Goal: Task Accomplishment & Management: Use online tool/utility

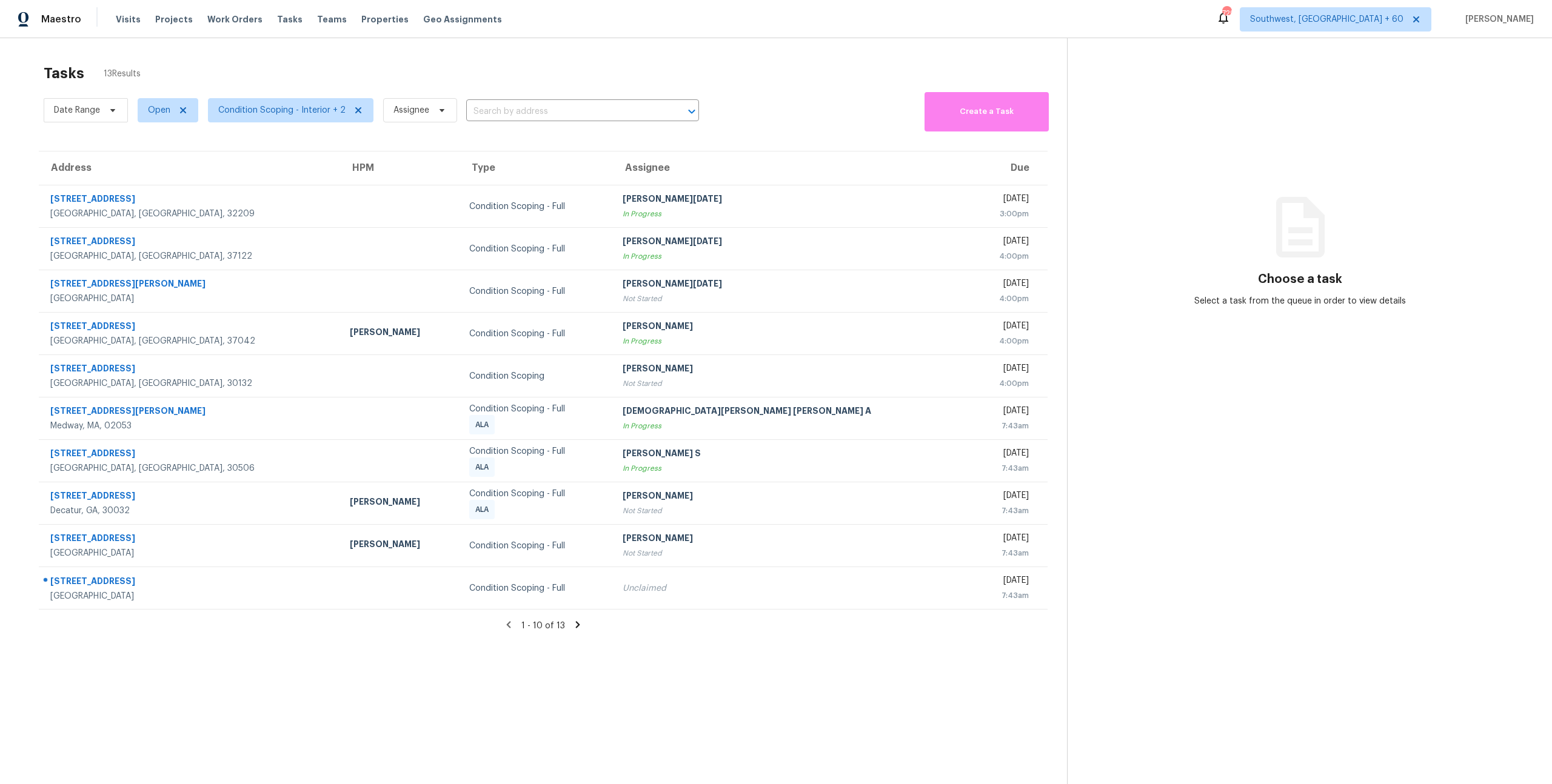
click at [223, 74] on div "Tasks 13 Results" at bounding box center [555, 73] width 1023 height 31
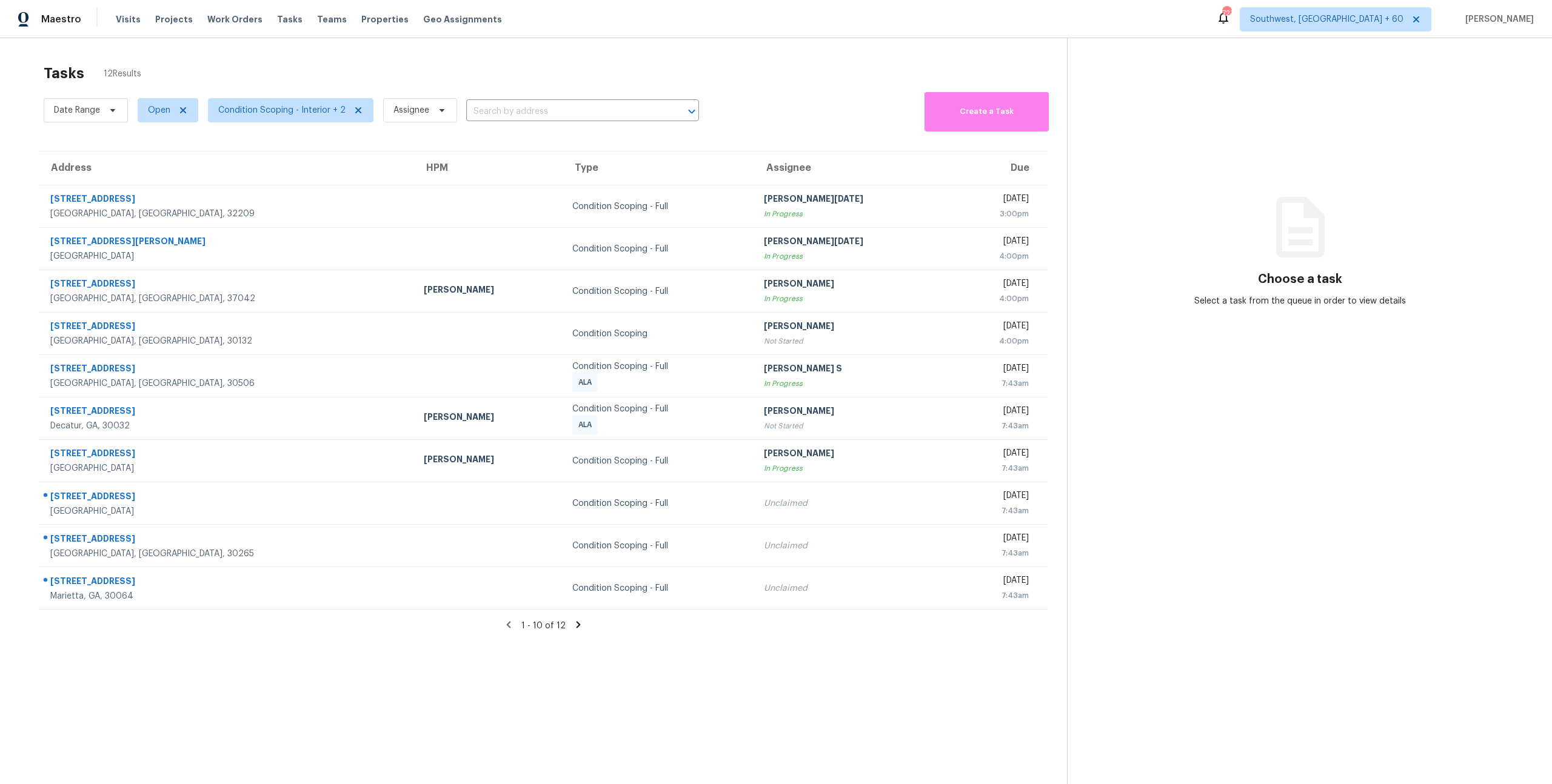
click at [577, 495] on icon at bounding box center [578, 625] width 4 height 7
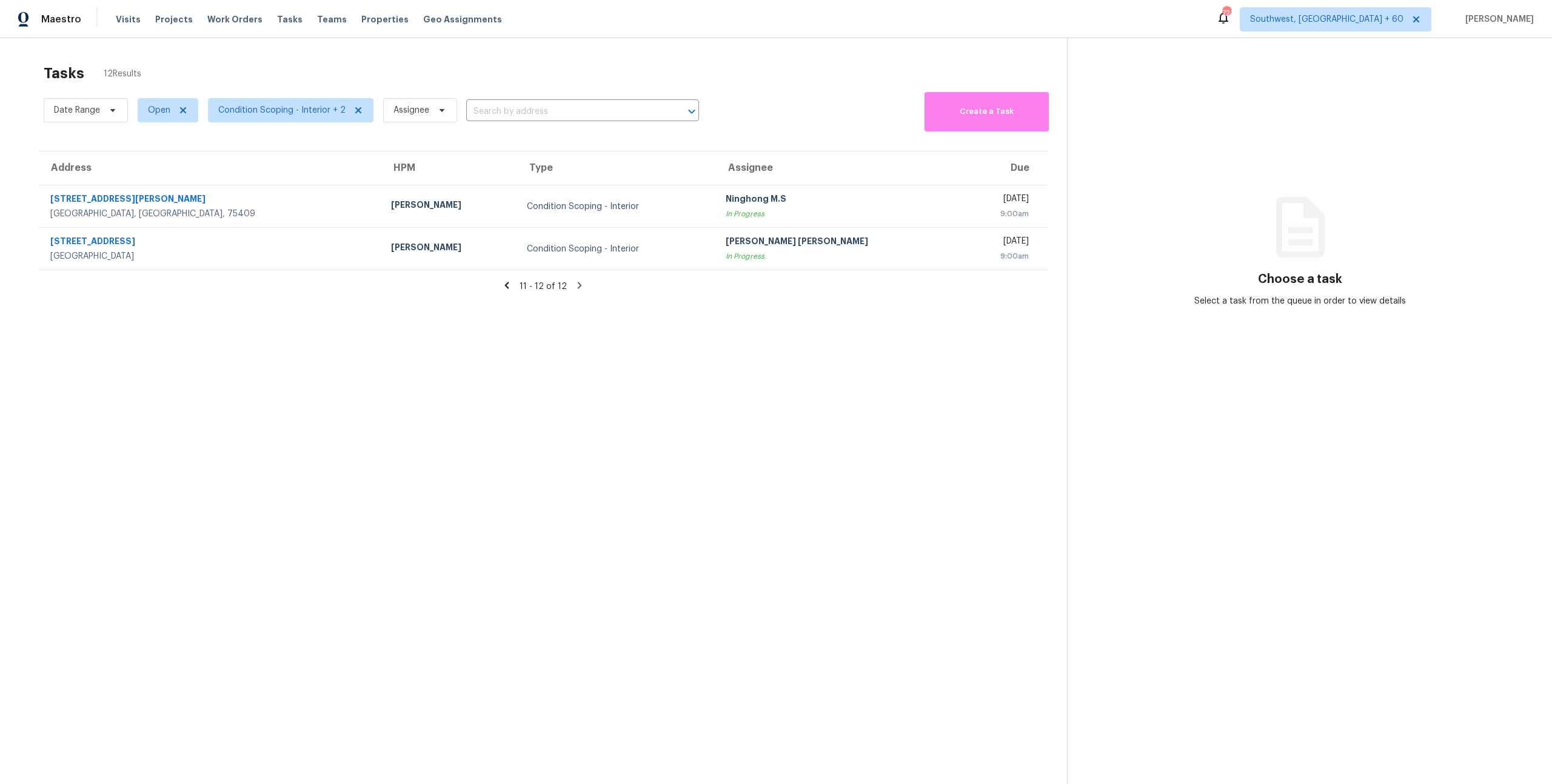
click at [257, 62] on div "Tasks 12 Results" at bounding box center [555, 73] width 1023 height 31
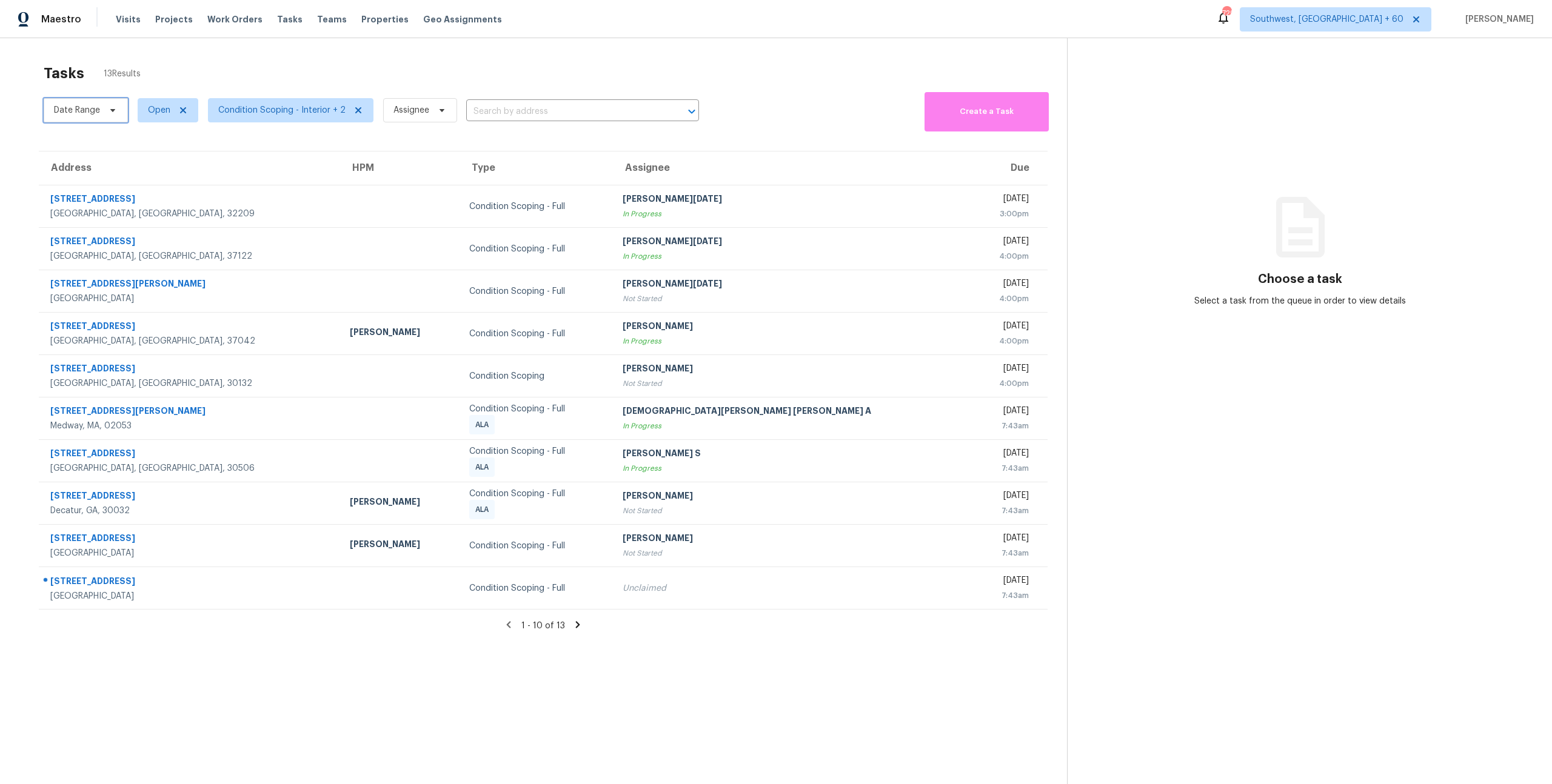
click at [95, 106] on span "Date Range" at bounding box center [76, 109] width 46 height 12
click at [105, 142] on input "text" at bounding box center [110, 151] width 120 height 25
select select "9"
select select "2025"
select select "10"
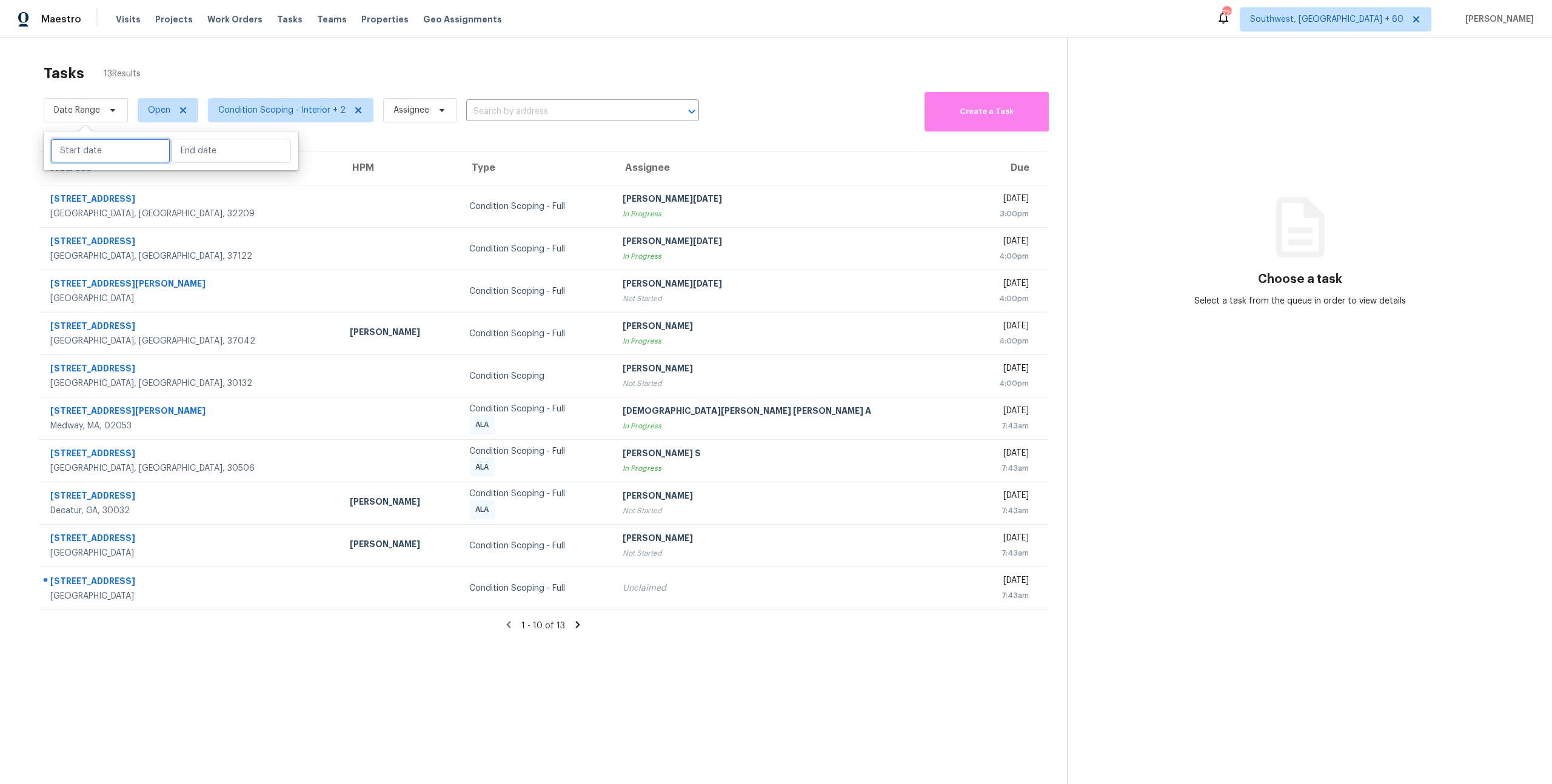
select select "2025"
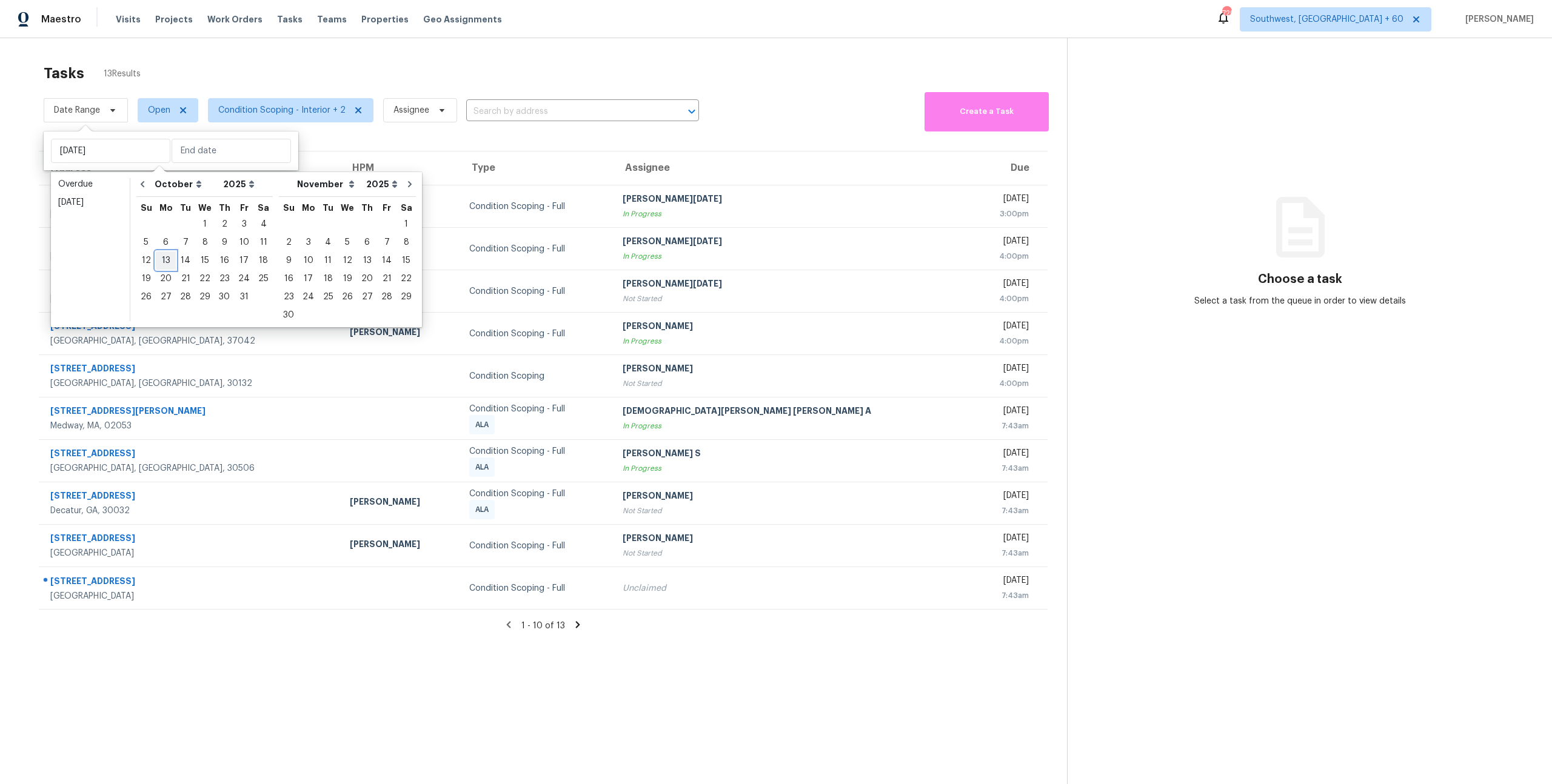
click at [165, 261] on div "13" at bounding box center [165, 260] width 20 height 17
type input "Mon, Oct 13"
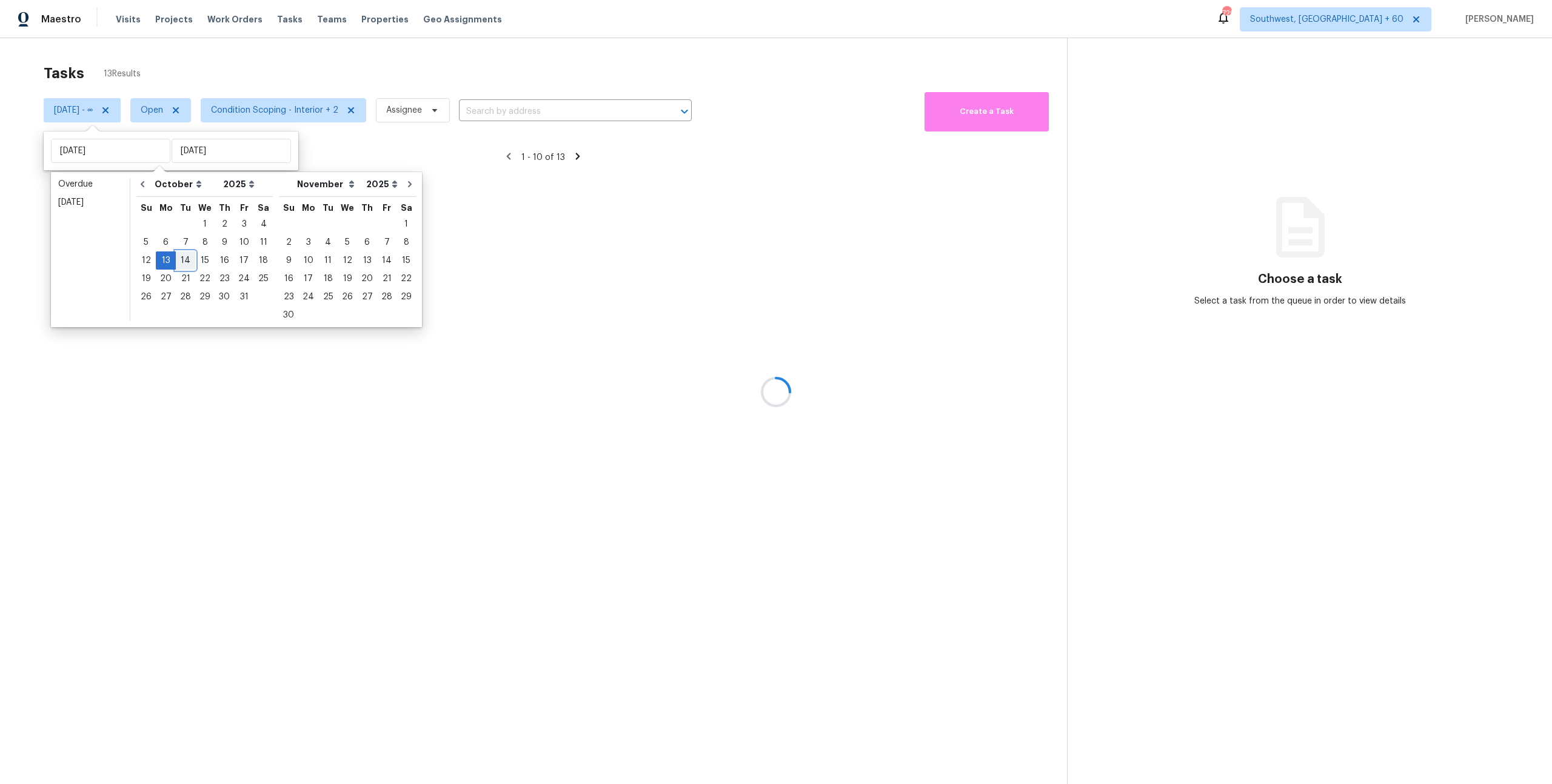
click at [186, 261] on div "14" at bounding box center [185, 260] width 20 height 17
type input "Tue, Oct 14"
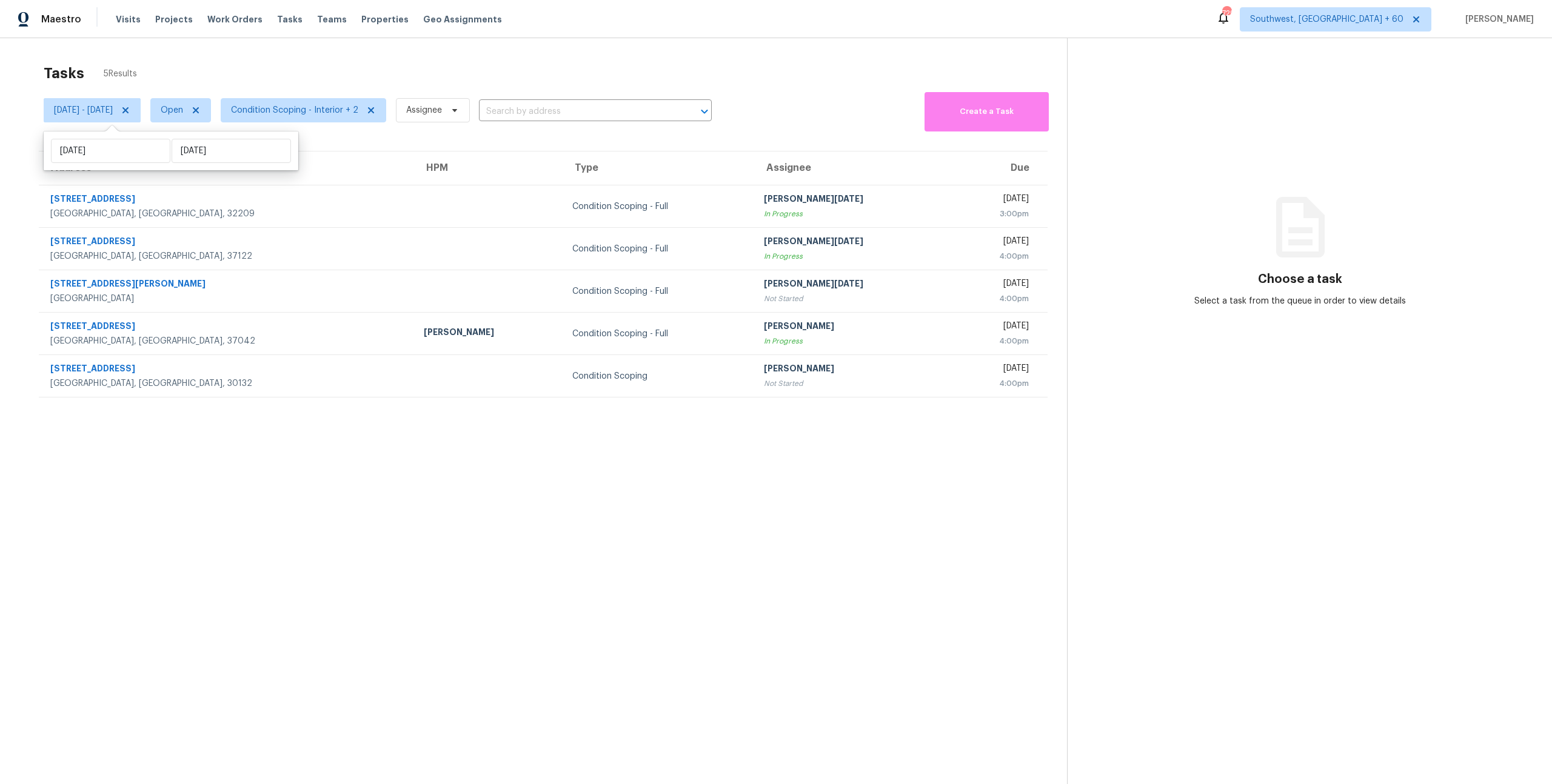
click at [206, 69] on div "Tasks 5 Results" at bounding box center [555, 73] width 1023 height 31
click at [111, 109] on span "Mon, Oct 13 - Tue, Oct 14" at bounding box center [83, 109] width 59 height 12
click at [133, 151] on input "Mon, Oct 13" at bounding box center [110, 151] width 120 height 25
select select "9"
select select "2025"
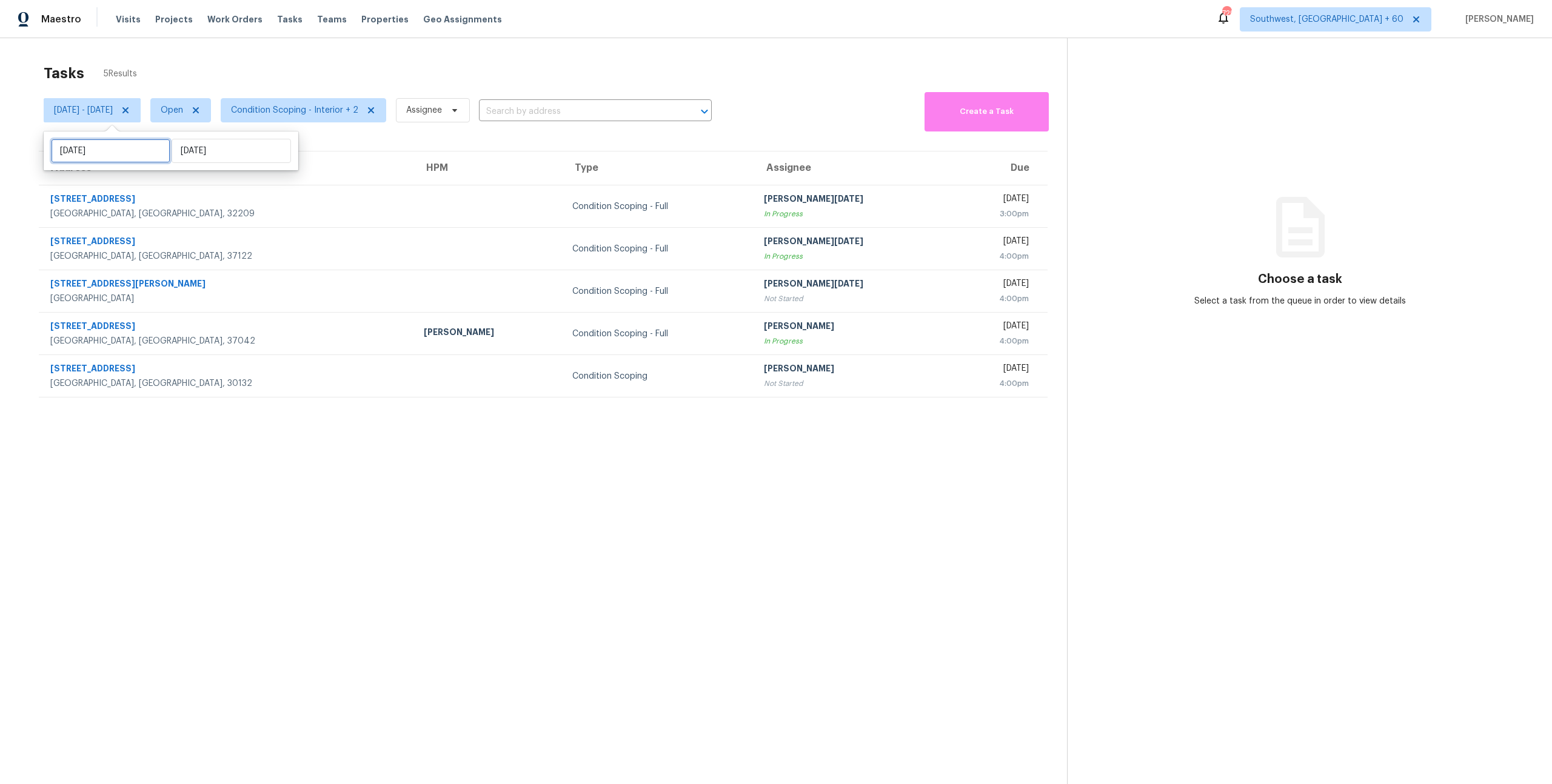
select select "10"
select select "2025"
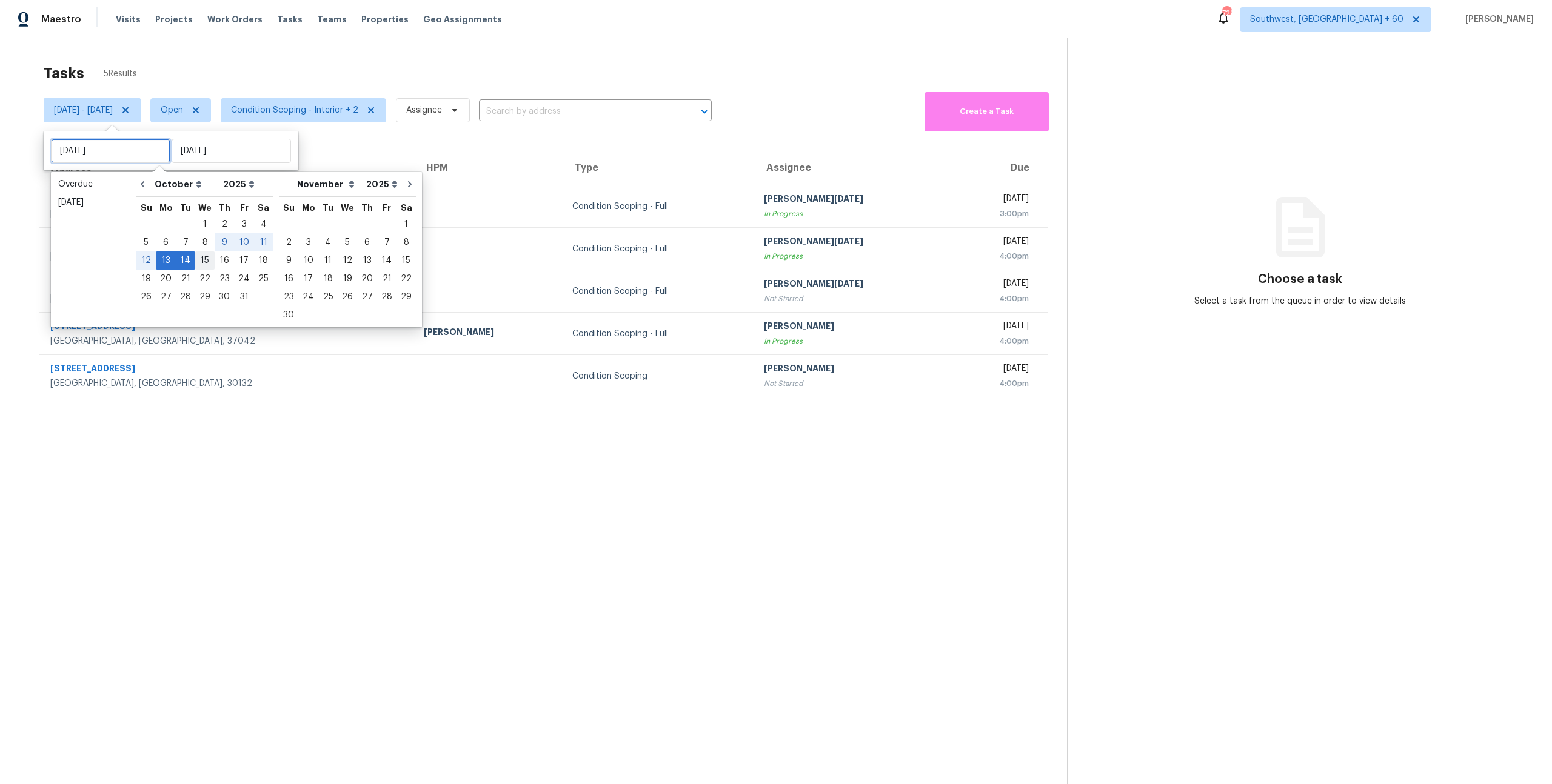
type input "Wed, Oct 15"
click at [205, 263] on div "15" at bounding box center [205, 260] width 20 height 17
type input "Wed, Oct 15"
type input "Tue, Oct 14"
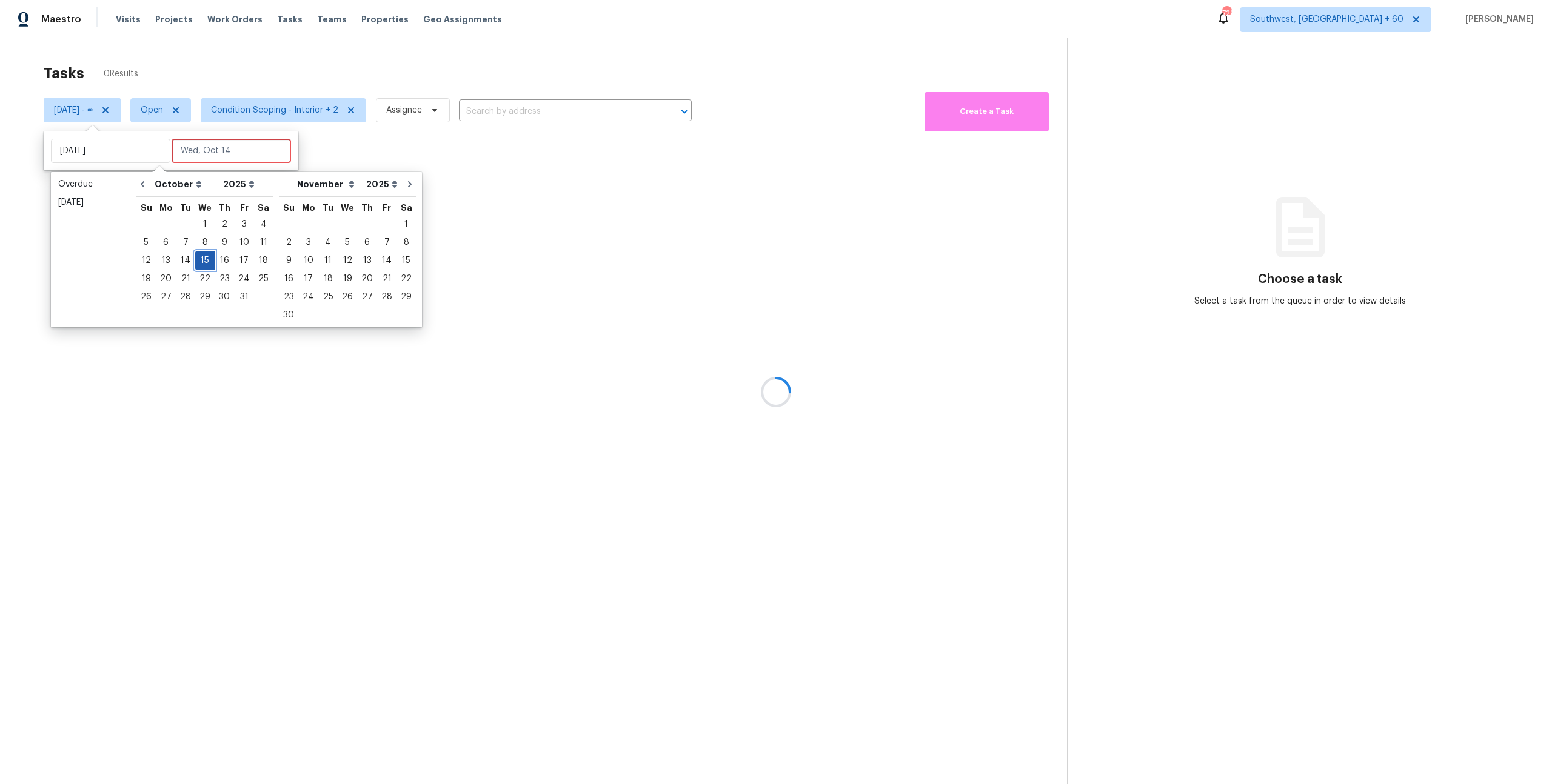
click at [205, 263] on div "15" at bounding box center [205, 260] width 20 height 17
type input "Wed, Oct 15"
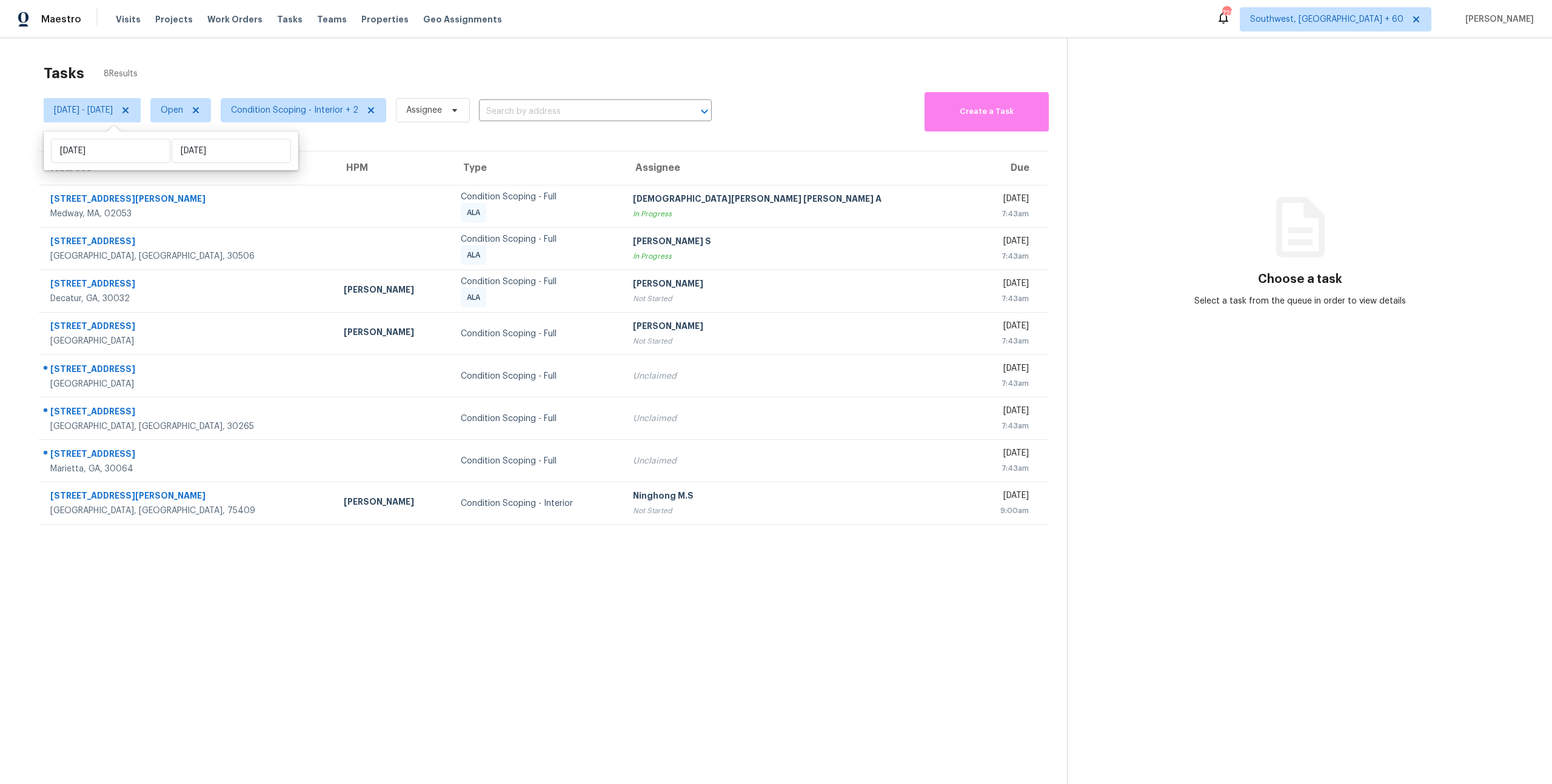
click at [218, 49] on div "Tasks 8 Results Wed, Oct 15 - Wed, Oct 15 Open Condition Scoping - Interior + 2…" at bounding box center [776, 429] width 1552 height 784
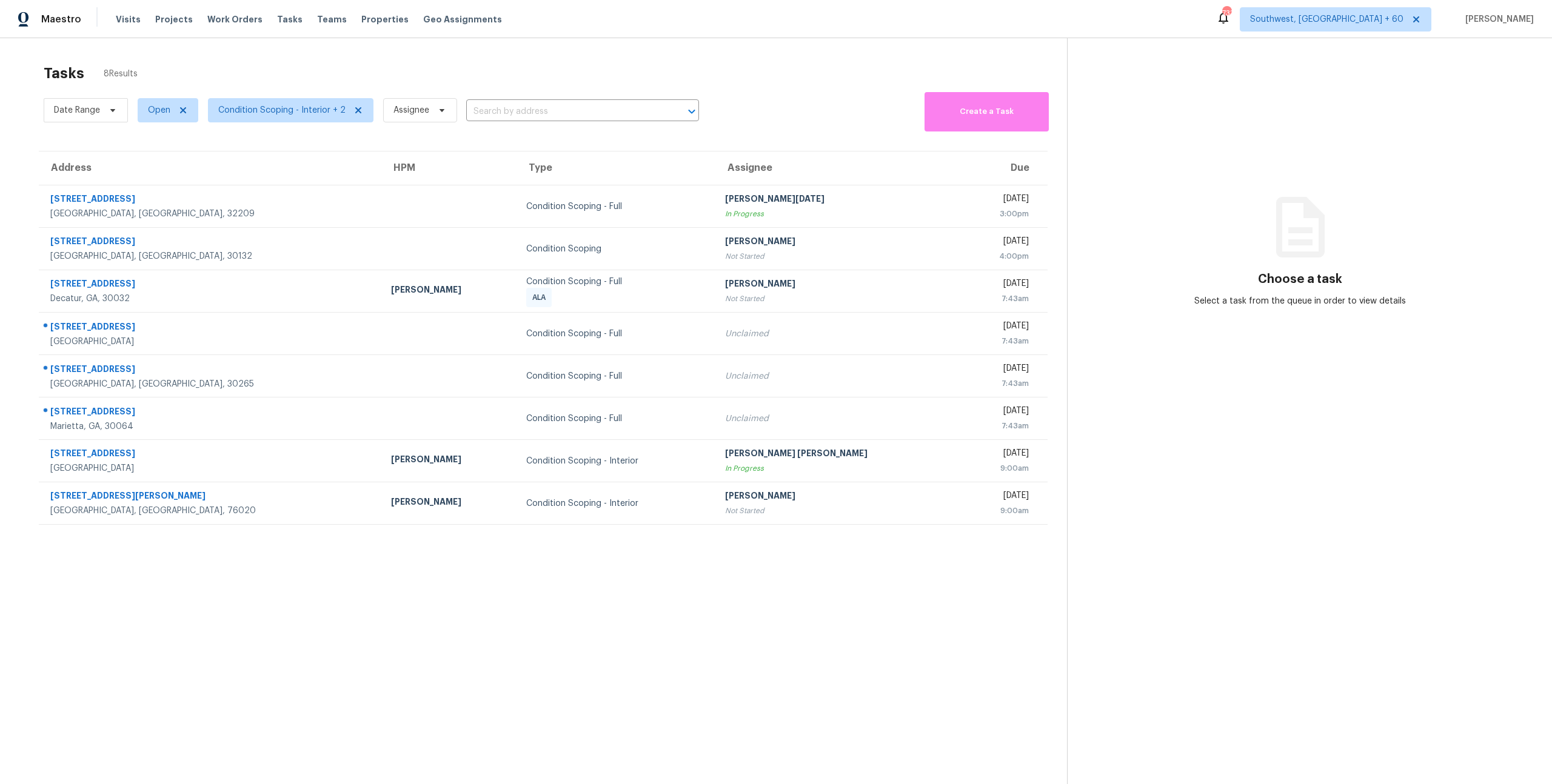
click at [212, 74] on div "Tasks 8 Results" at bounding box center [555, 73] width 1023 height 31
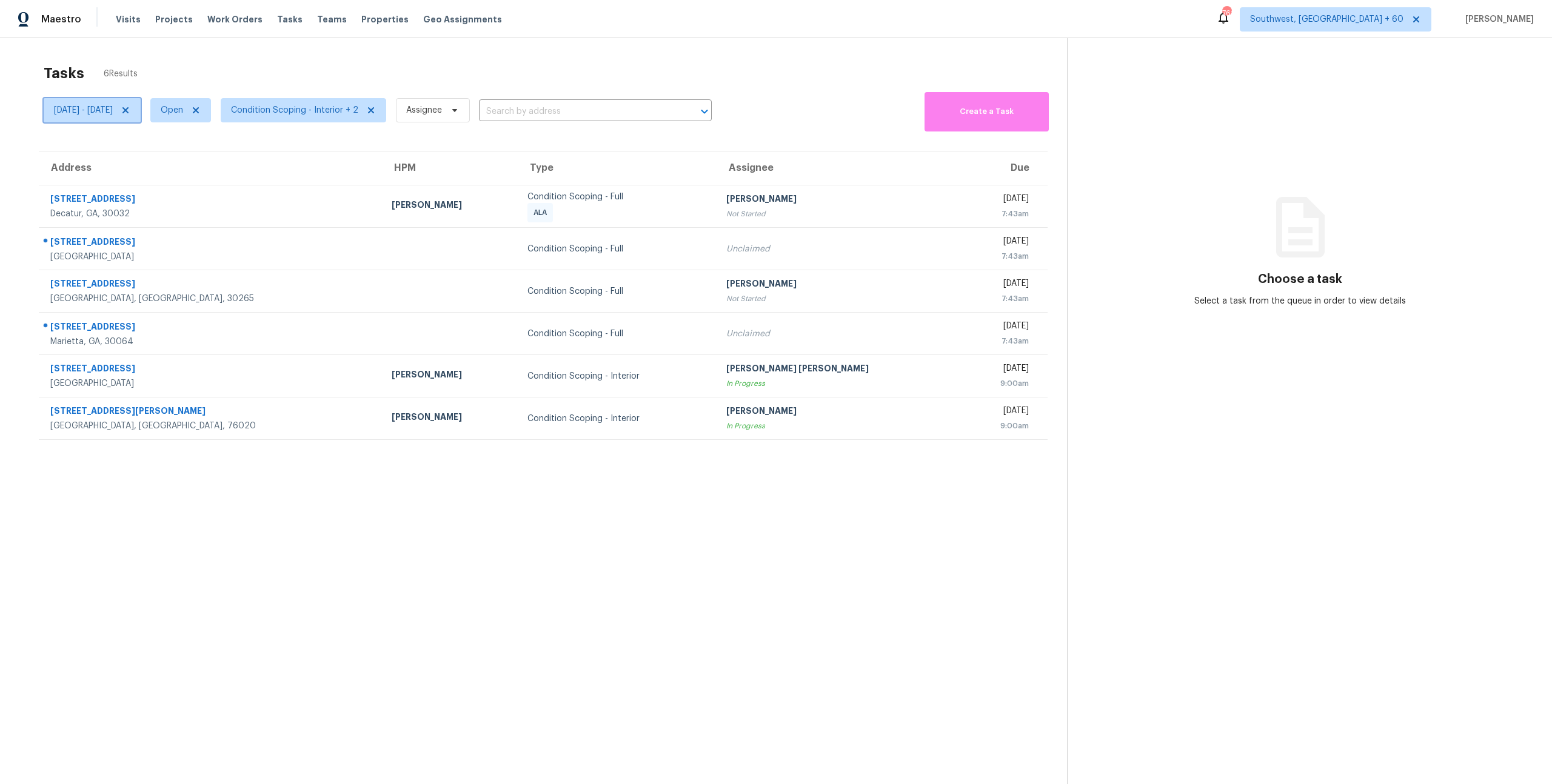
click at [130, 108] on icon at bounding box center [126, 110] width 9 height 9
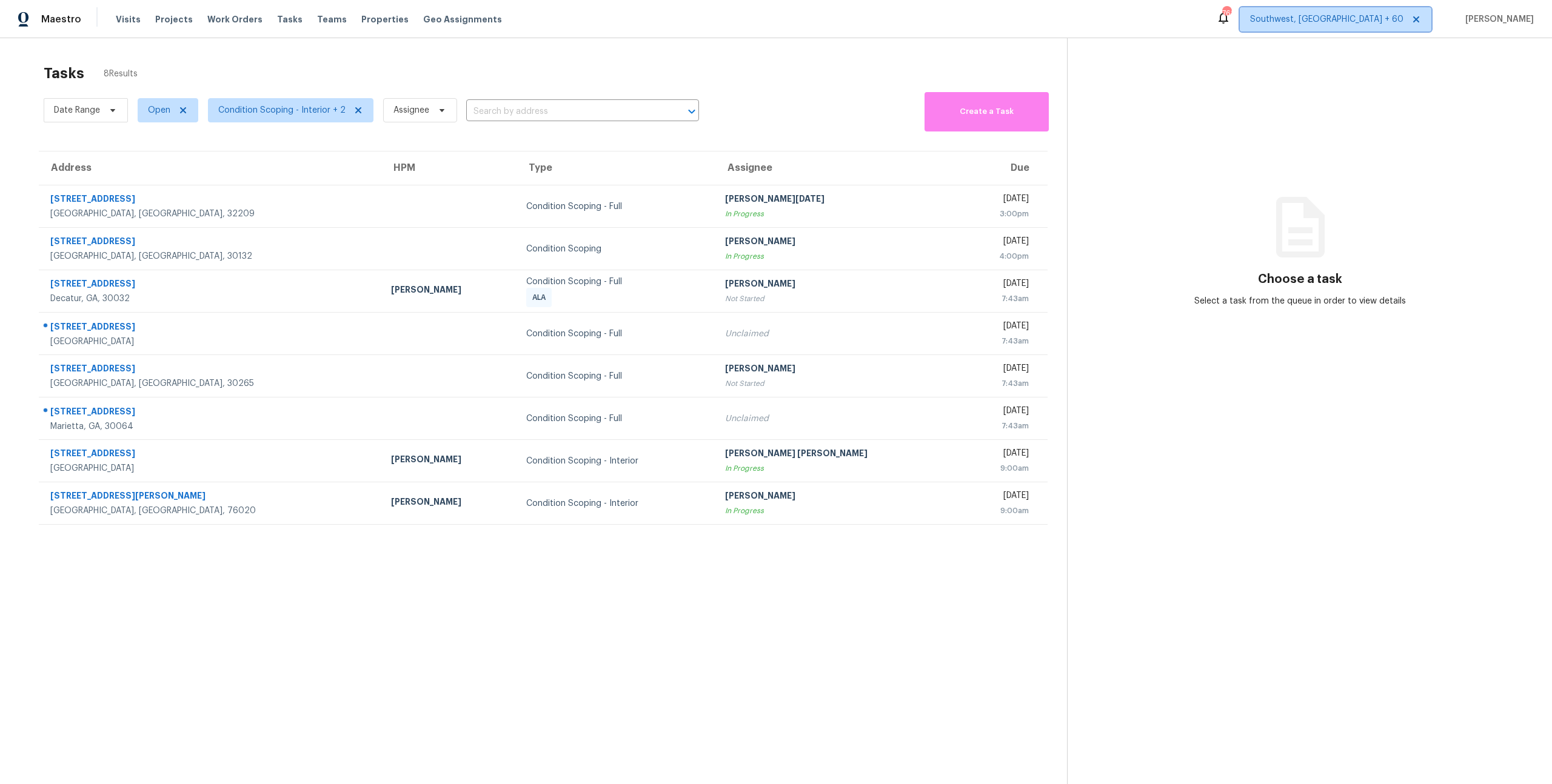
click at [1370, 27] on span "Southwest, [GEOGRAPHIC_DATA] + 60" at bounding box center [1335, 20] width 192 height 25
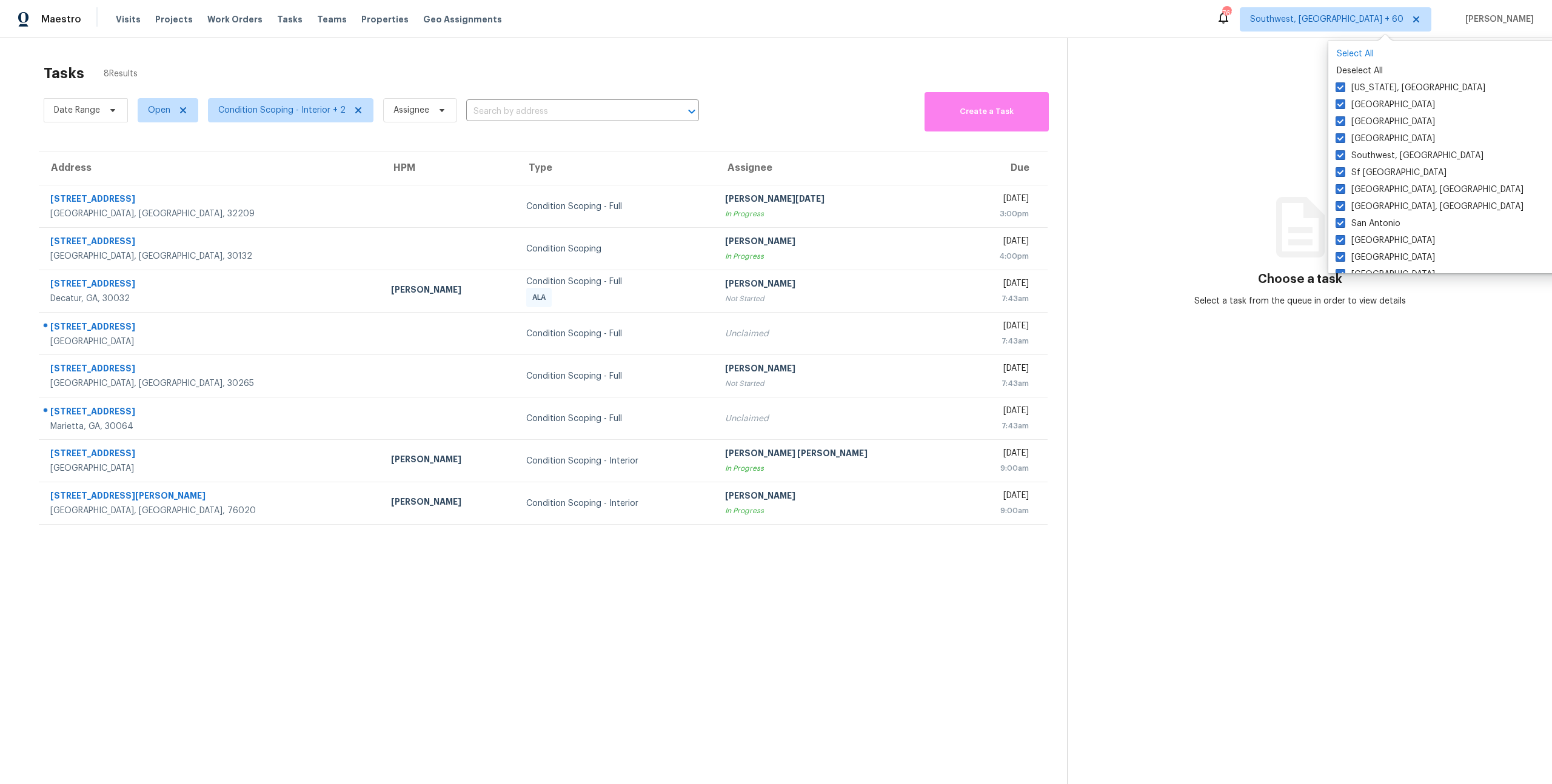
click at [1353, 55] on p "Select All" at bounding box center [1454, 54] width 235 height 12
checkbox input "true"
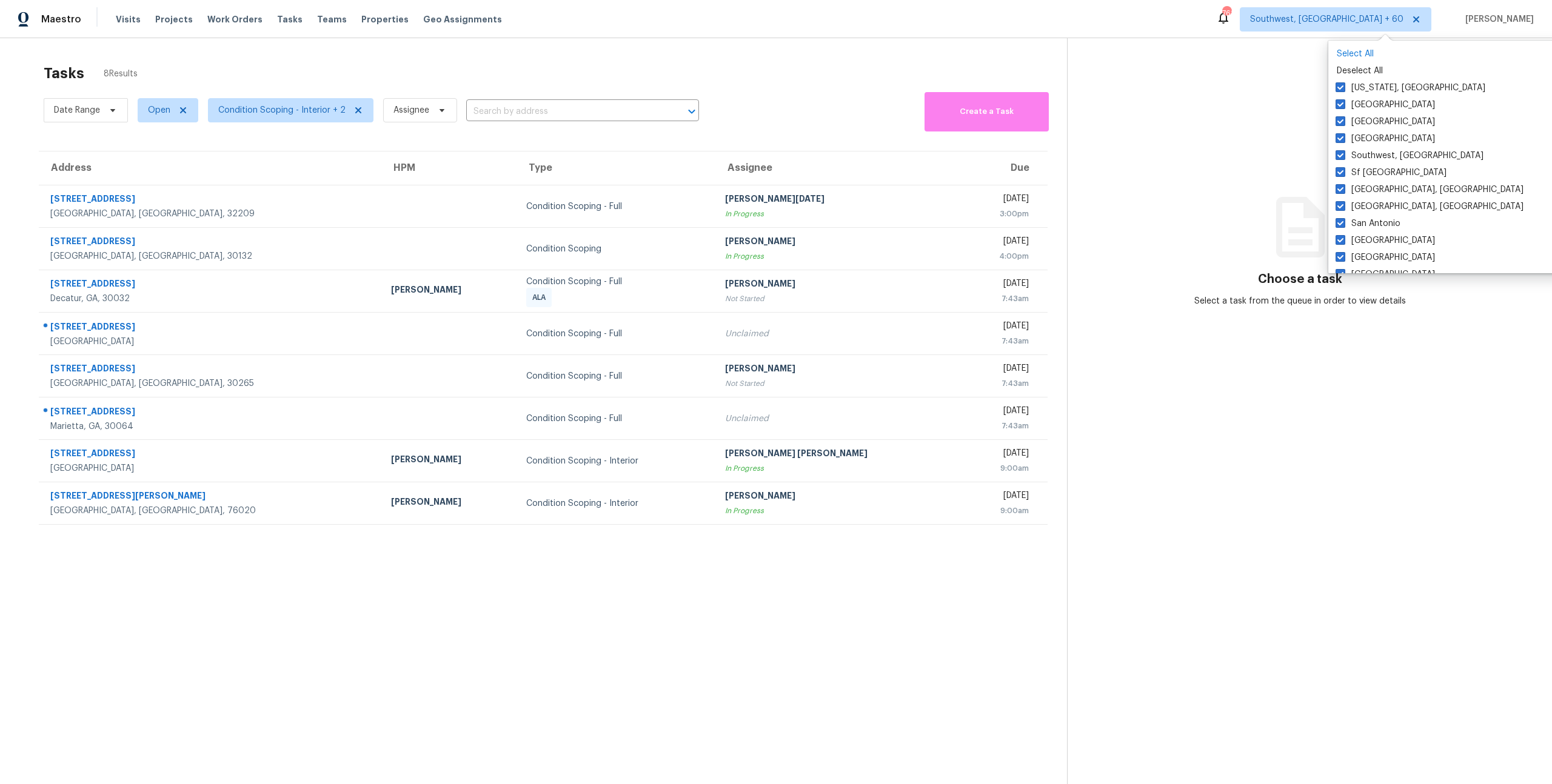
checkbox input "true"
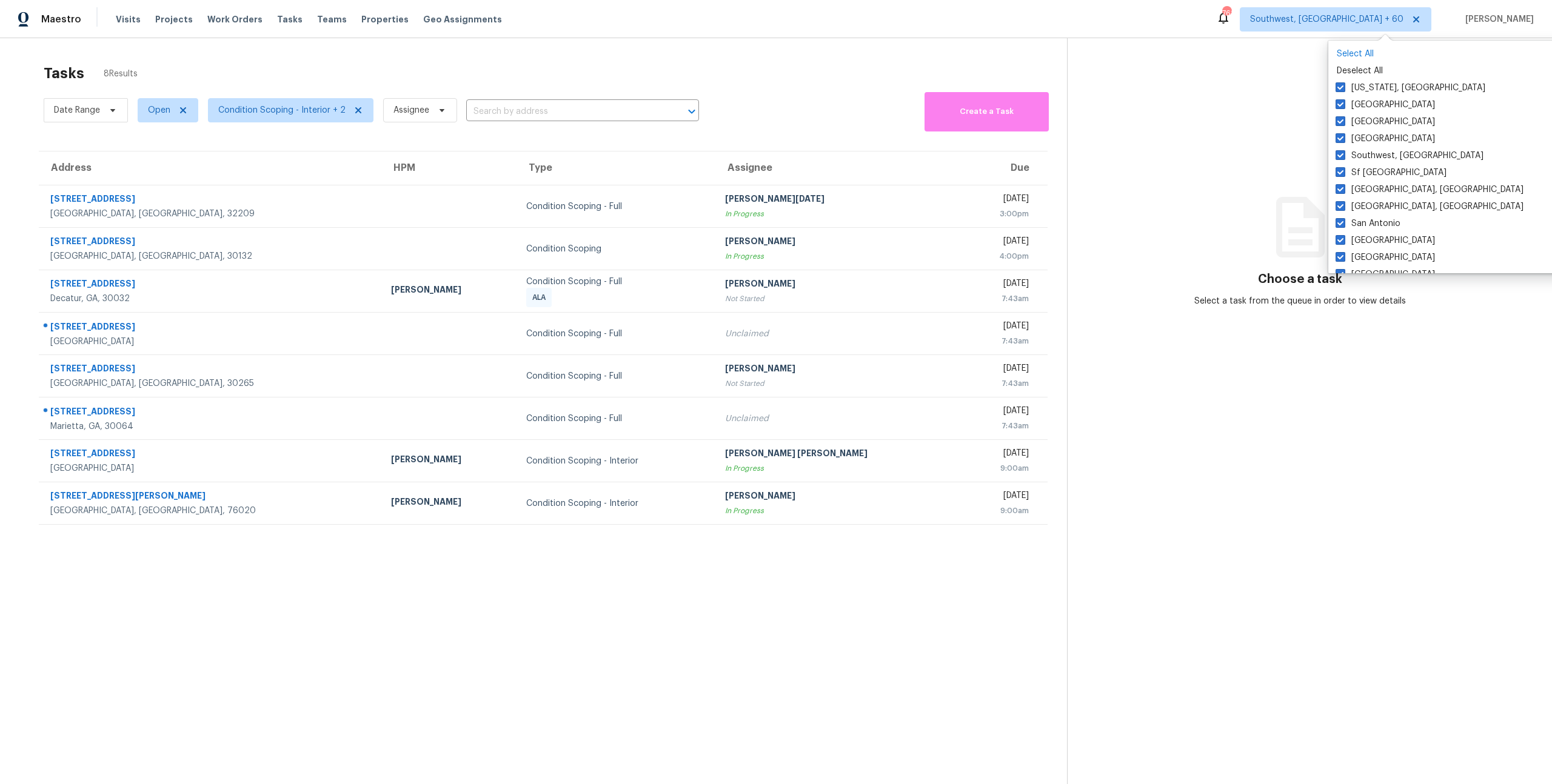
checkbox input "true"
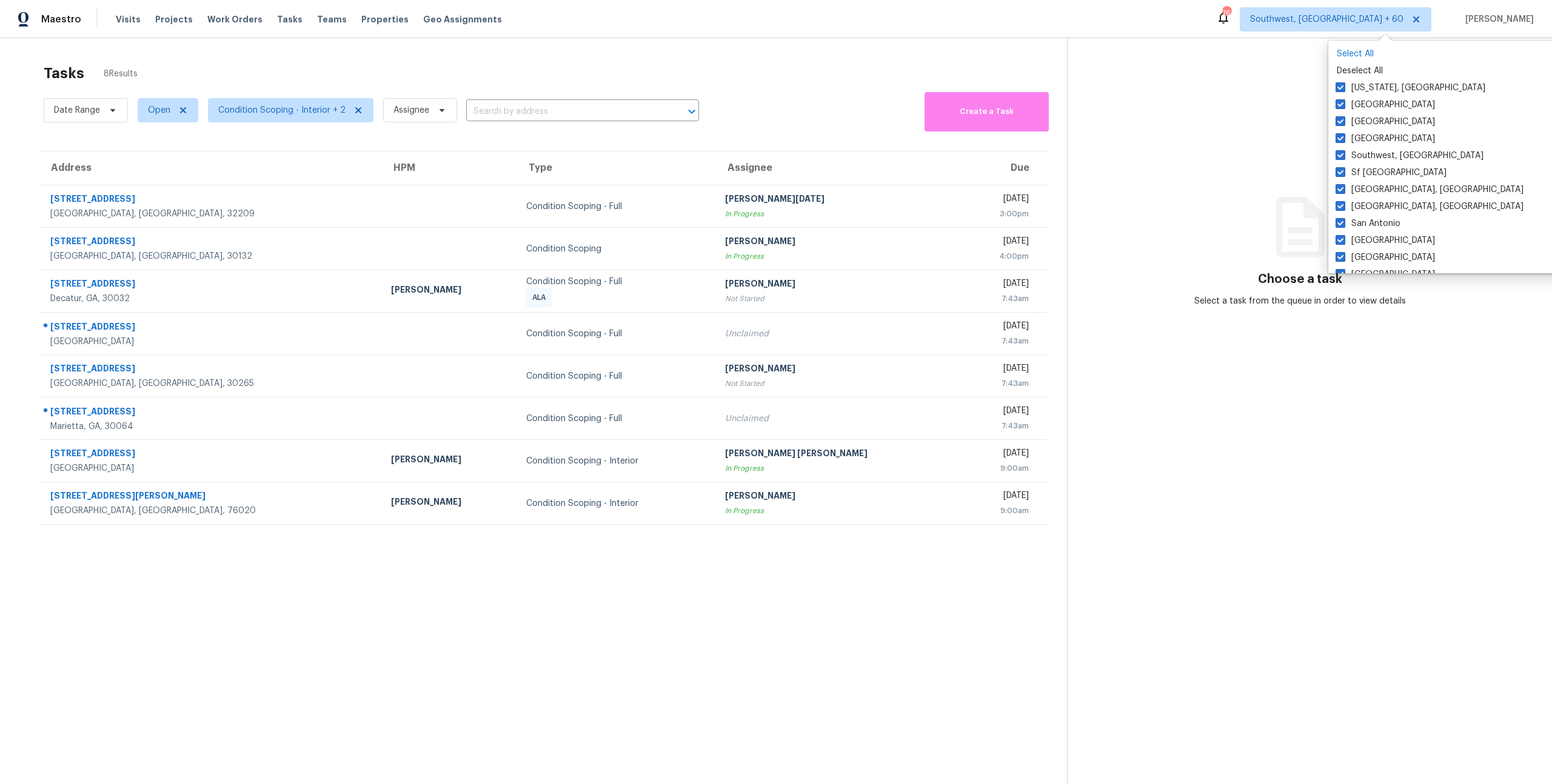
checkbox input "true"
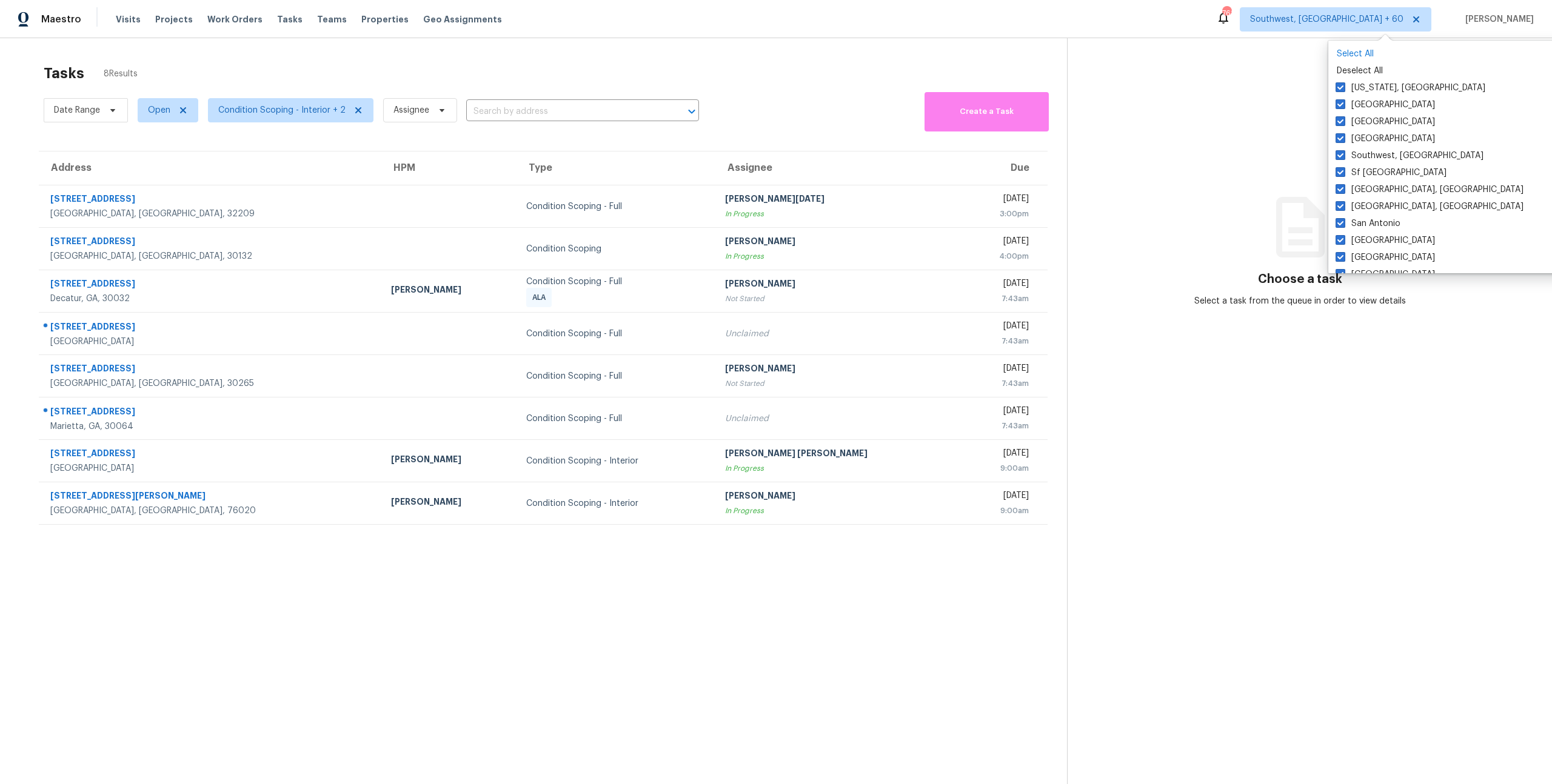
checkbox input "true"
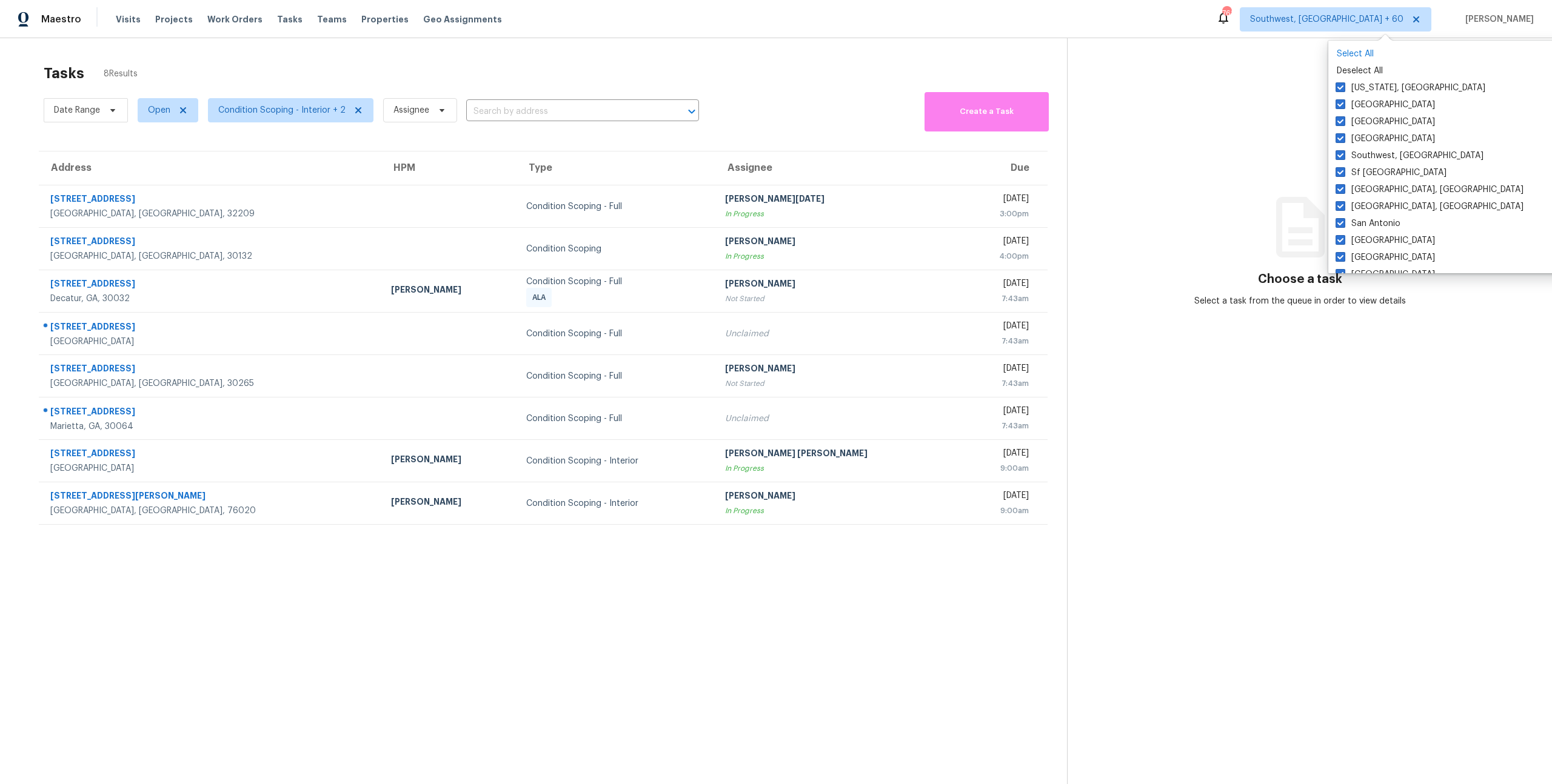
checkbox input "true"
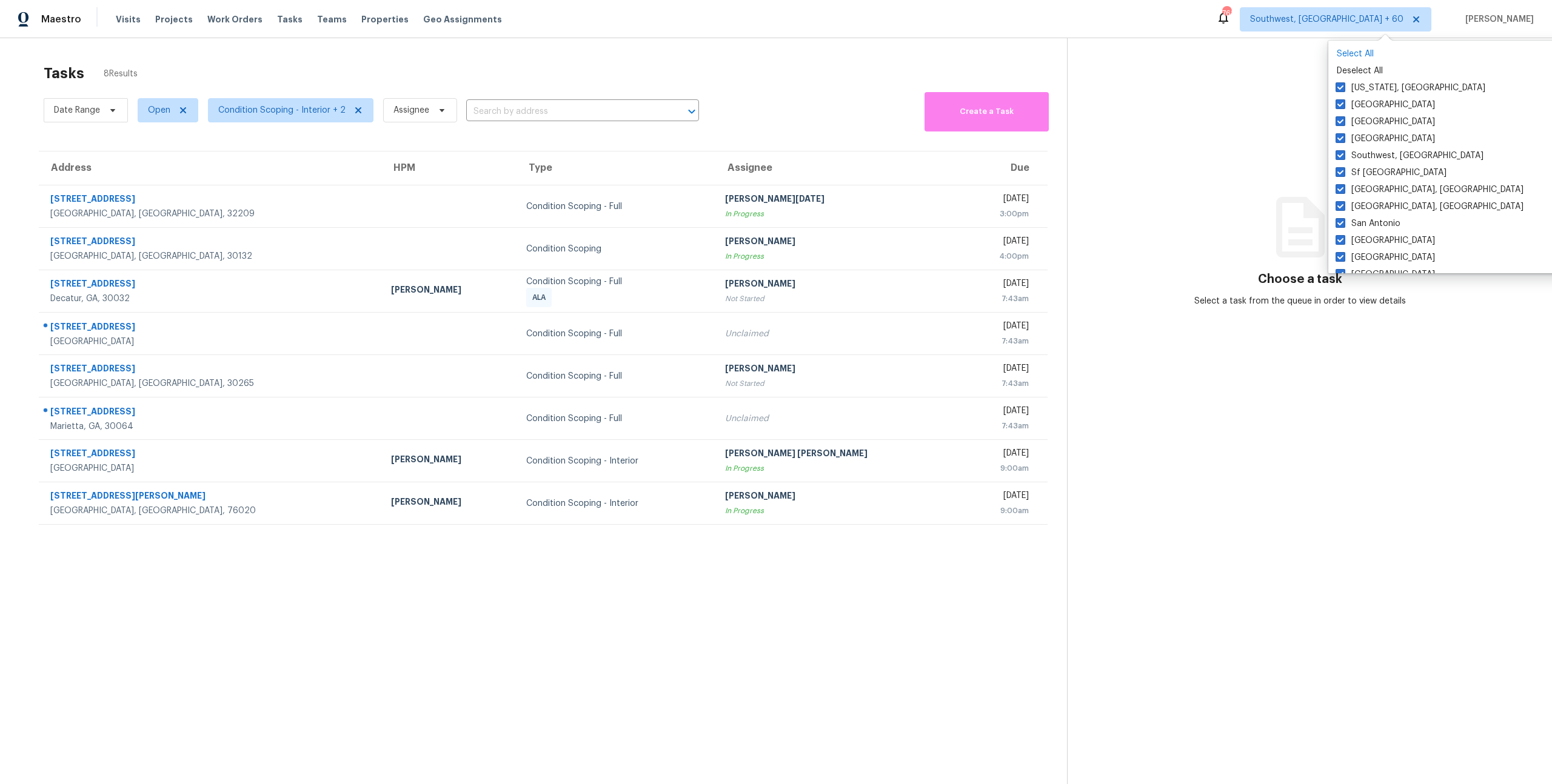
checkbox input "true"
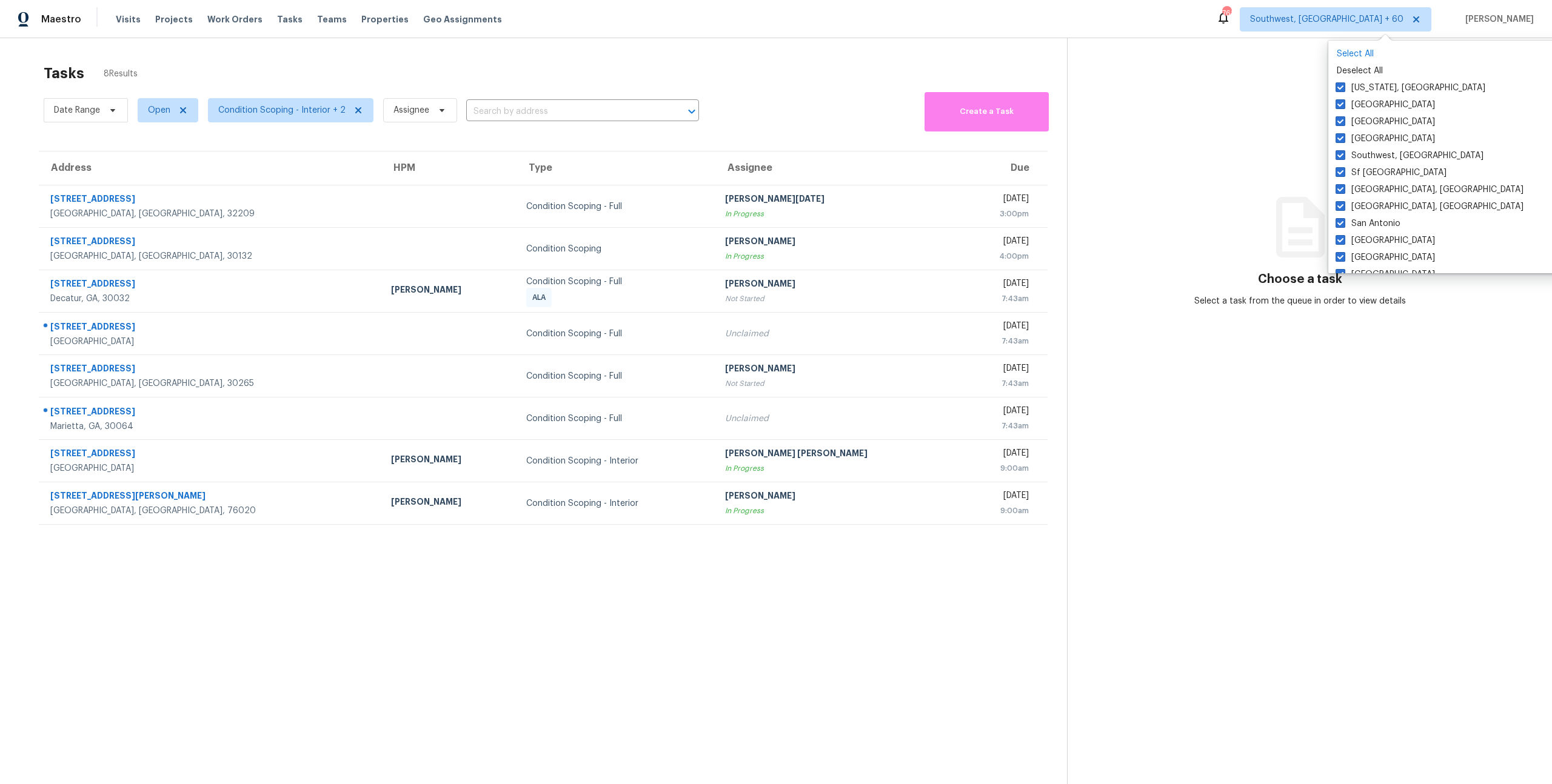
checkbox input "true"
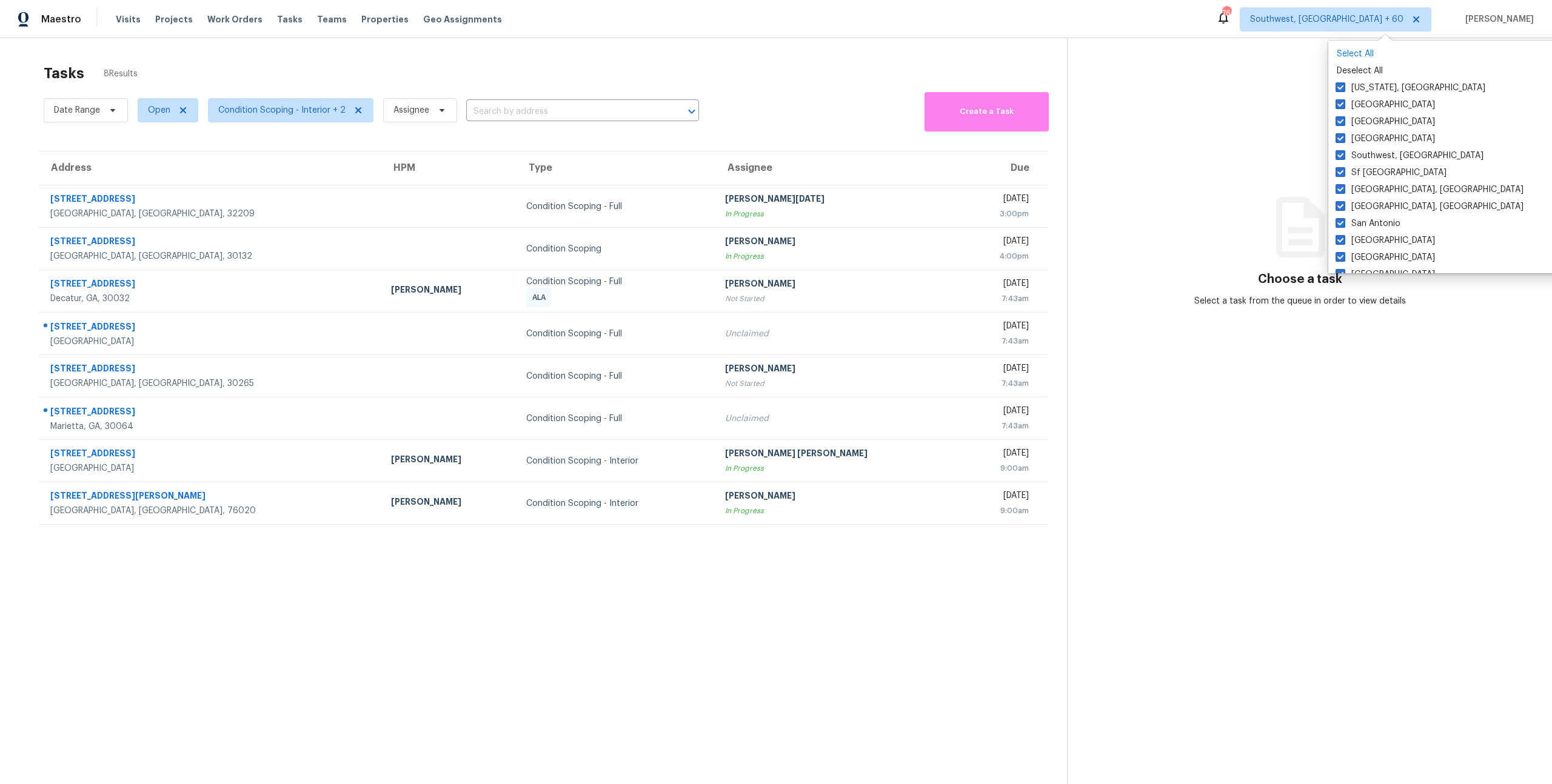
checkbox input "true"
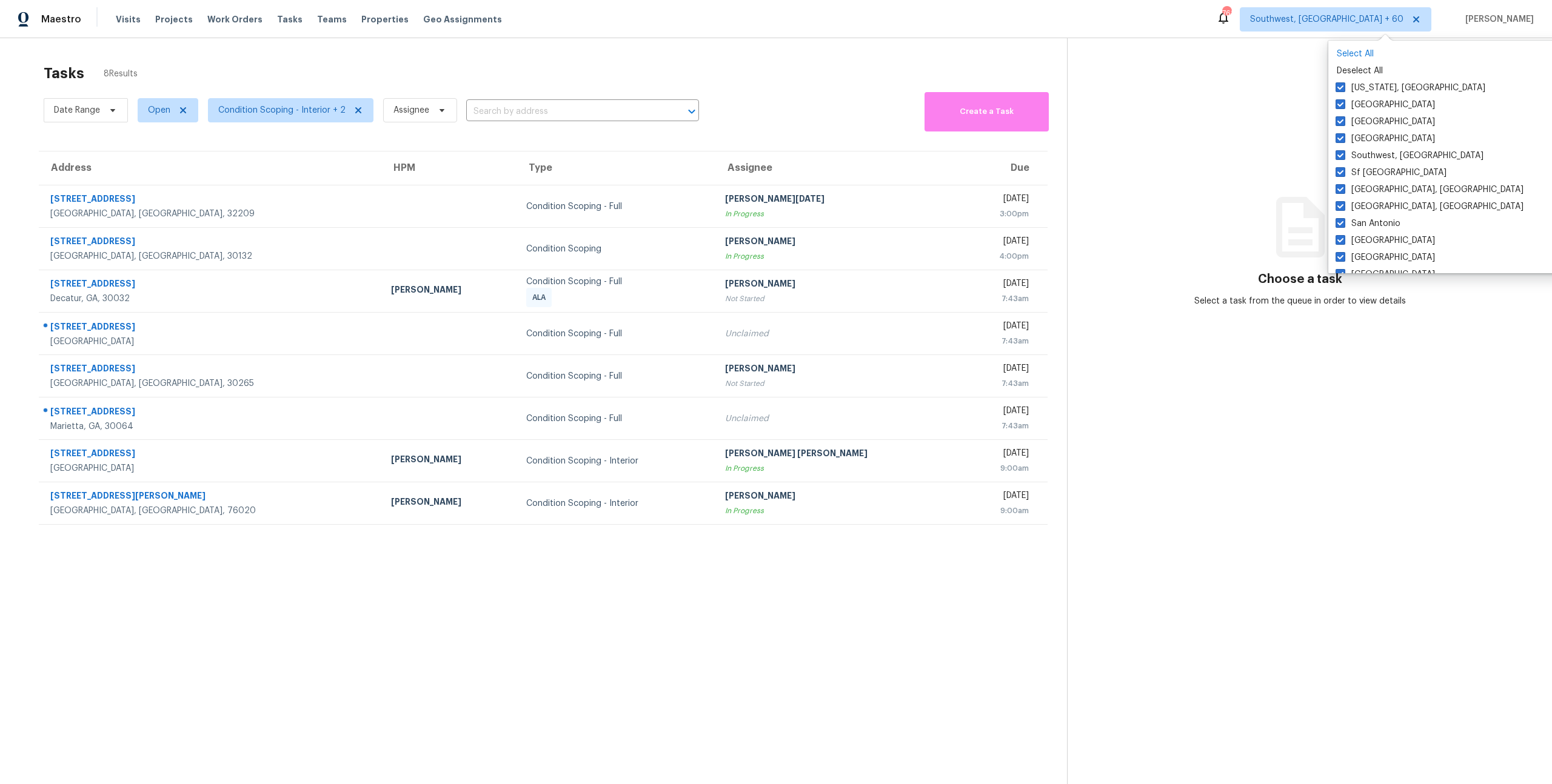
checkbox input "true"
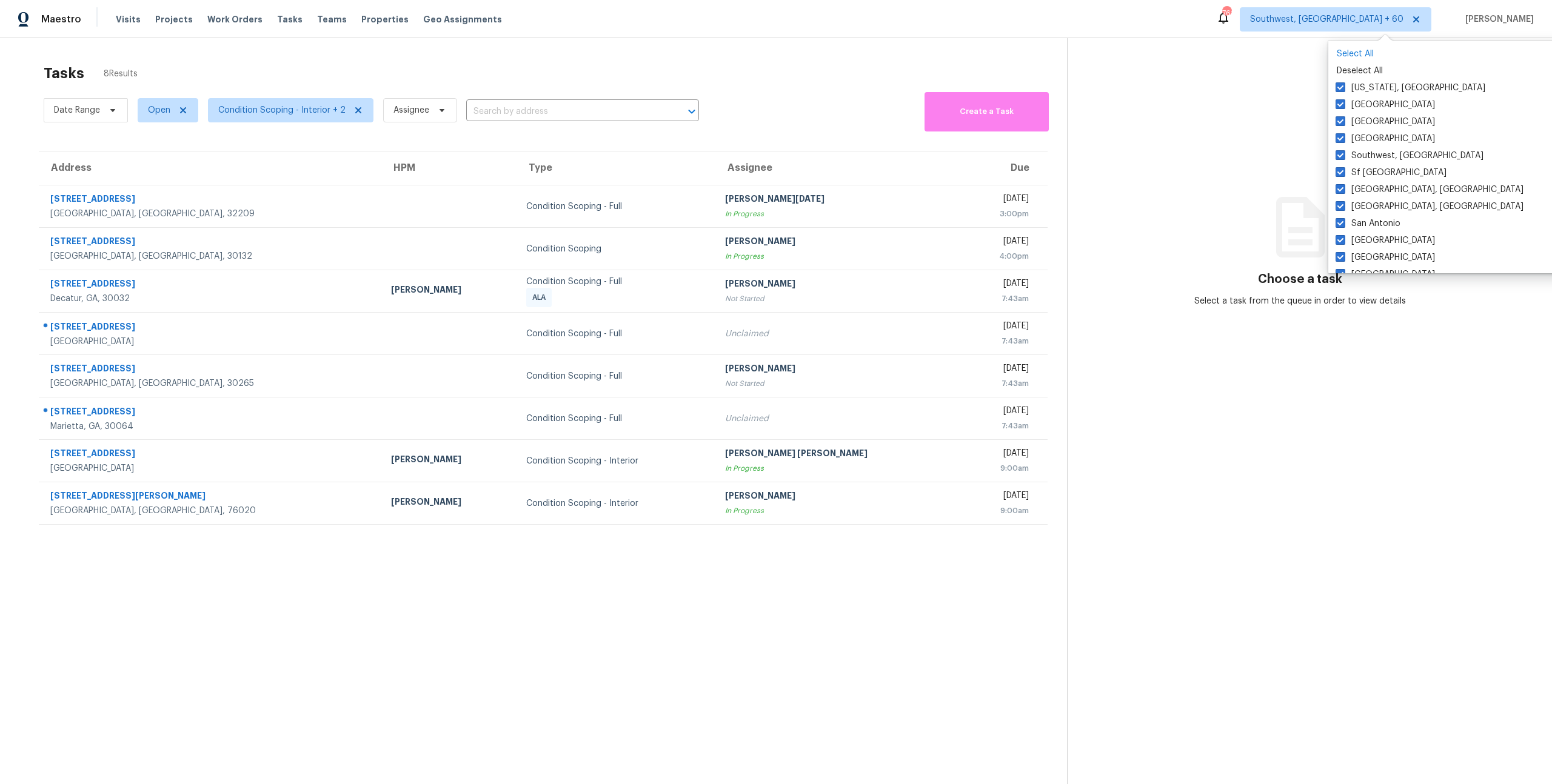
checkbox input "true"
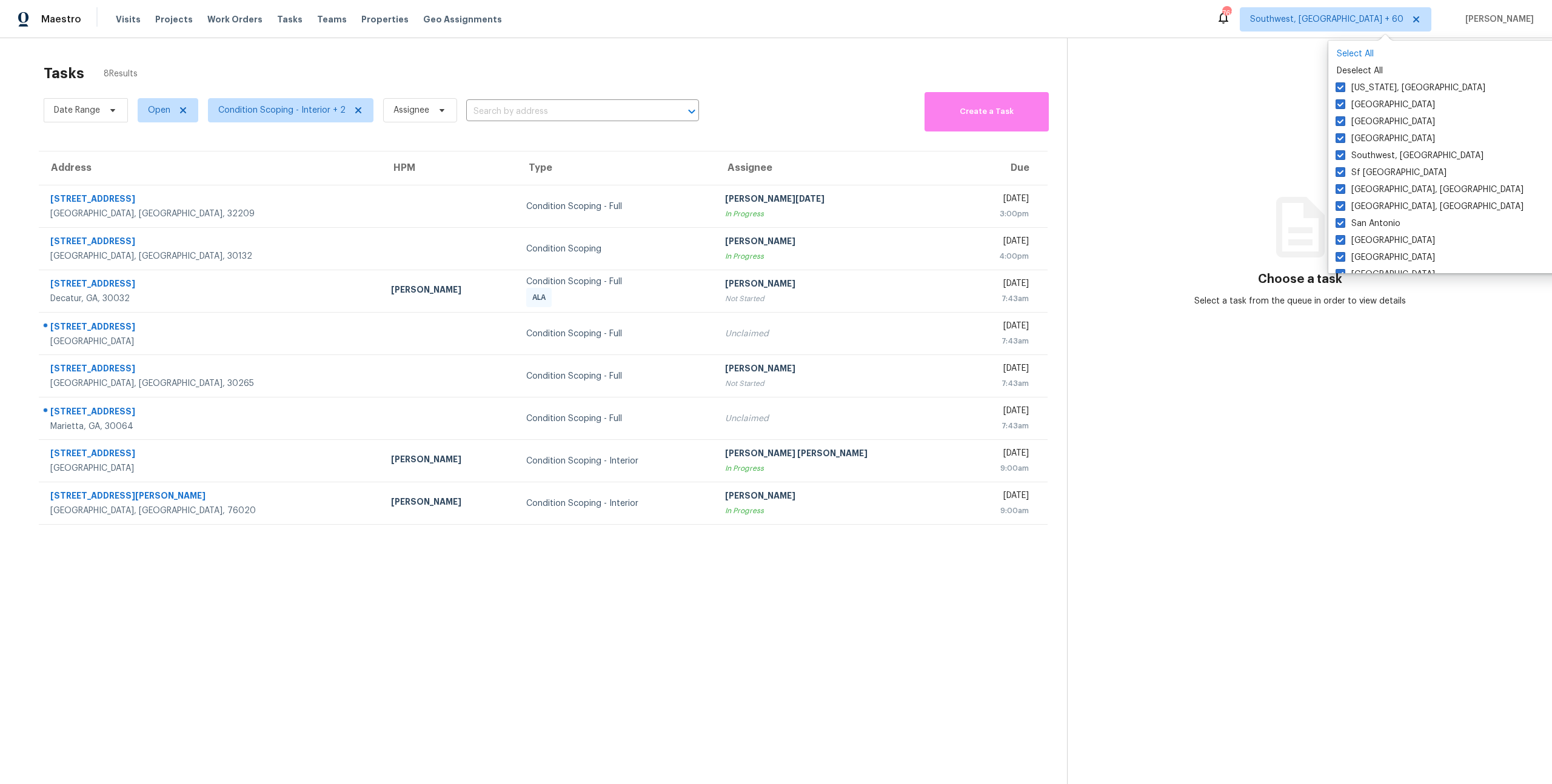
checkbox input "true"
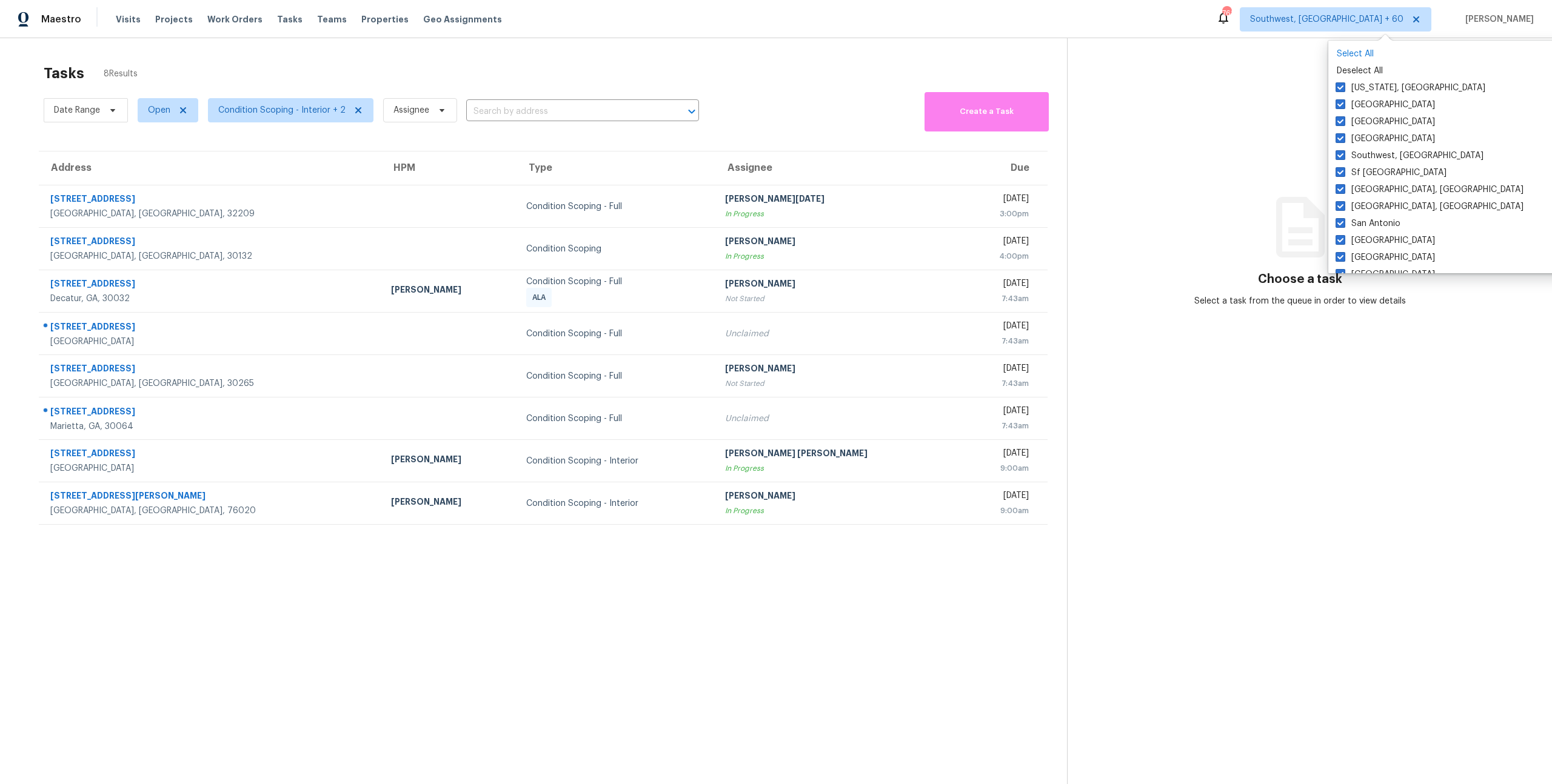
checkbox input "true"
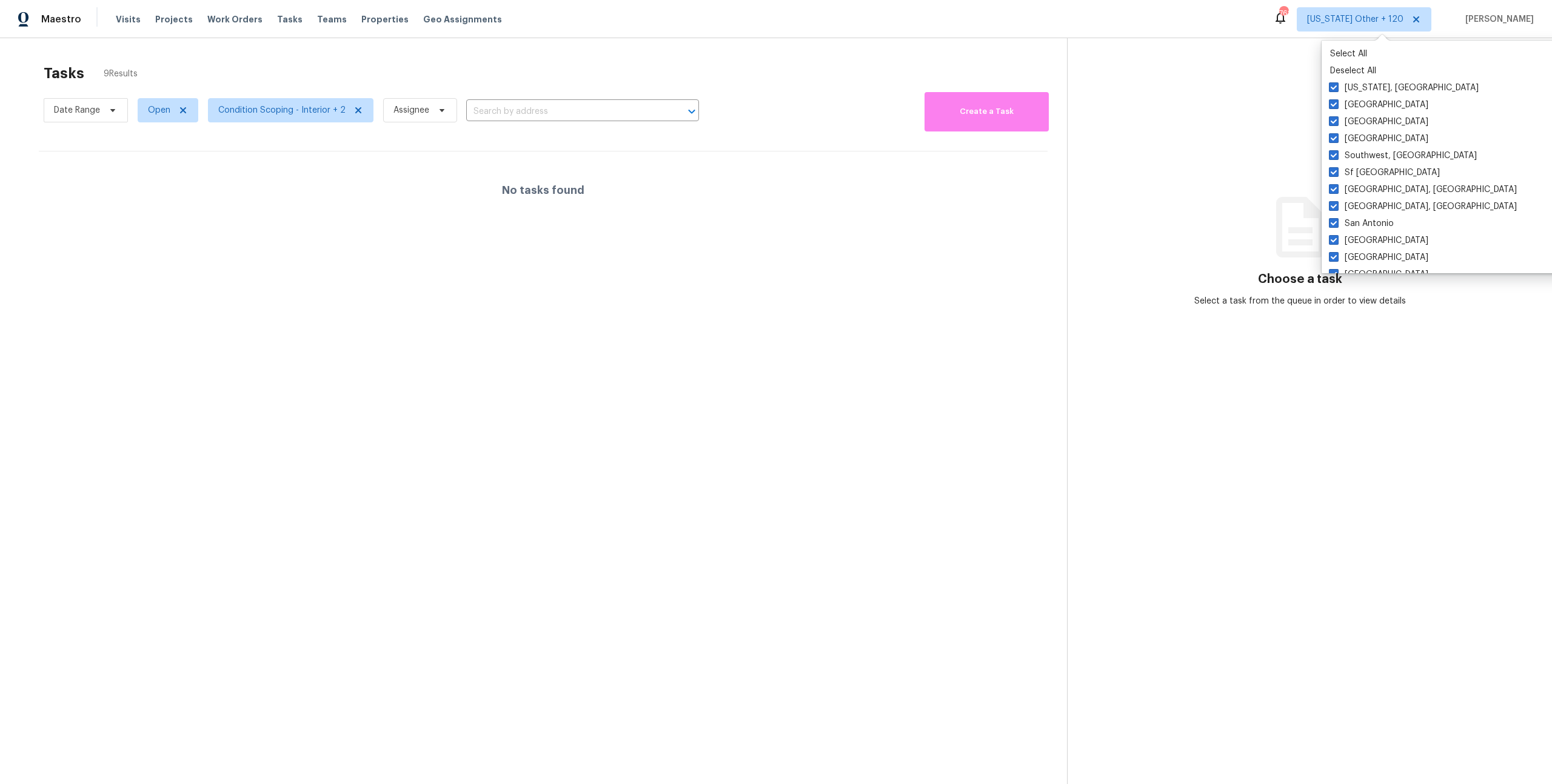
click at [1197, 31] on div "Maestro Visits Projects Work Orders Tasks Teams Properties Geo Assignments 762 …" at bounding box center [776, 19] width 1552 height 38
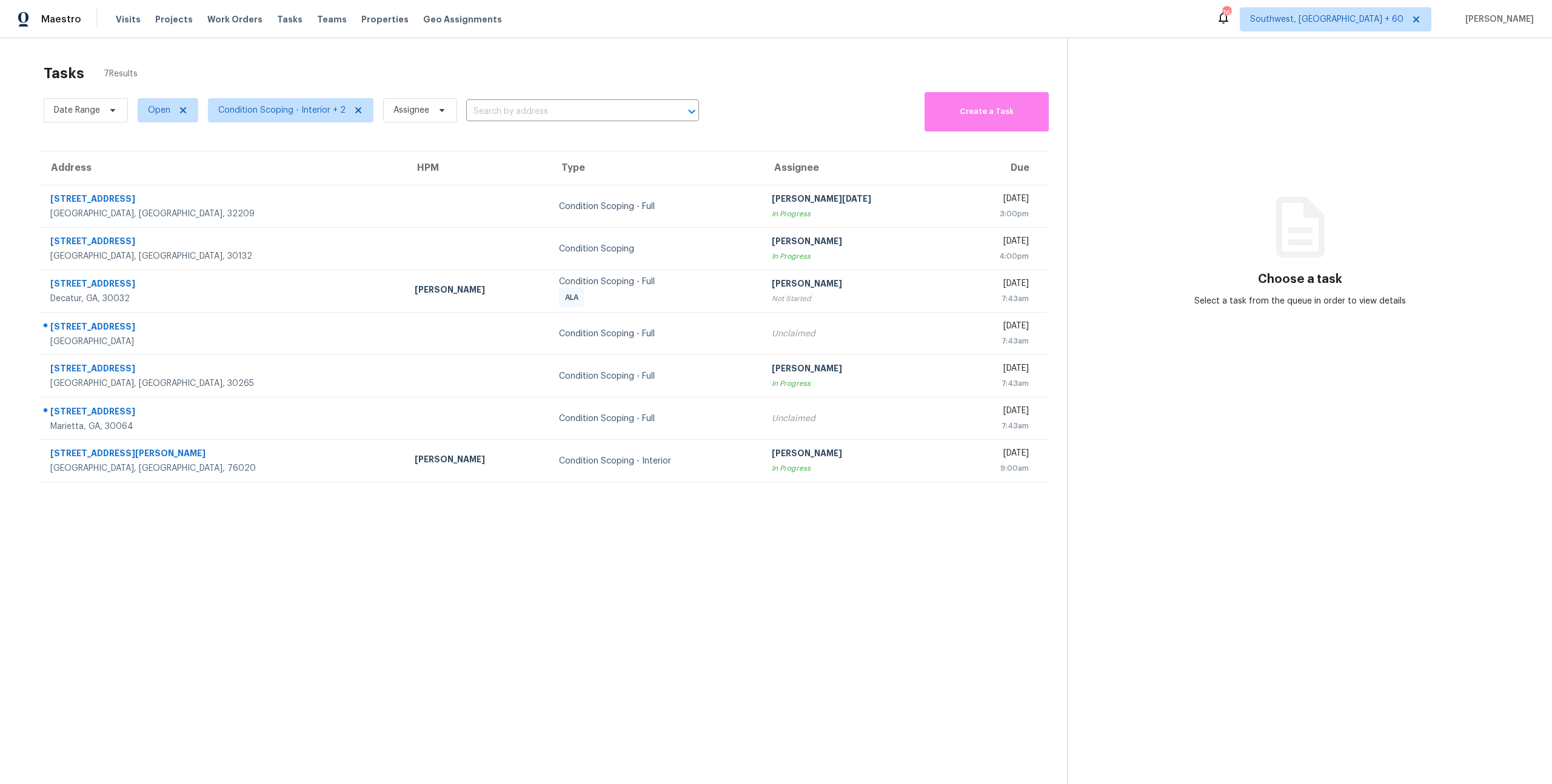
click at [148, 43] on div "Tasks 7 Results Date Range Open Condition Scoping - Interior + 2 Assignee ​ Cre…" at bounding box center [776, 429] width 1552 height 784
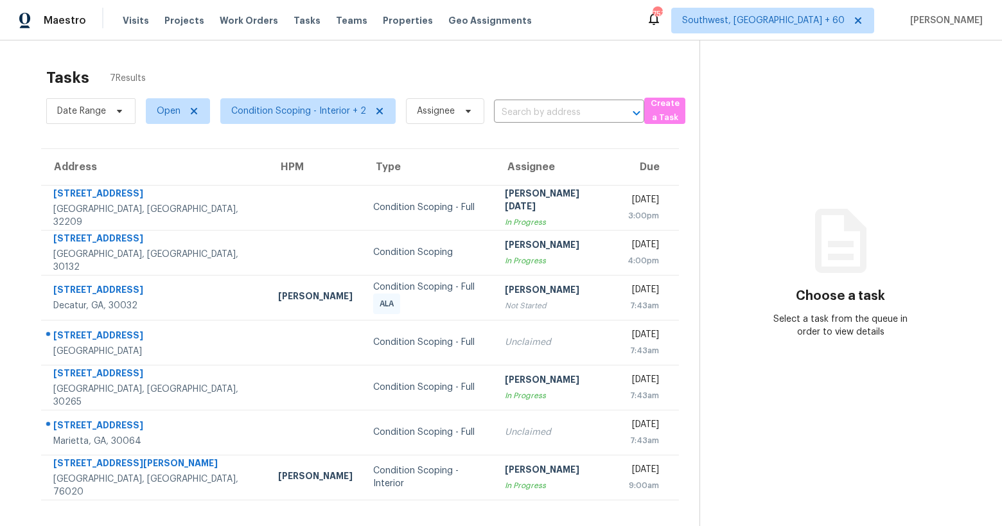
click at [574, 69] on div "Tasks 7 Results" at bounding box center [372, 77] width 653 height 33
